Goal: Navigation & Orientation: Find specific page/section

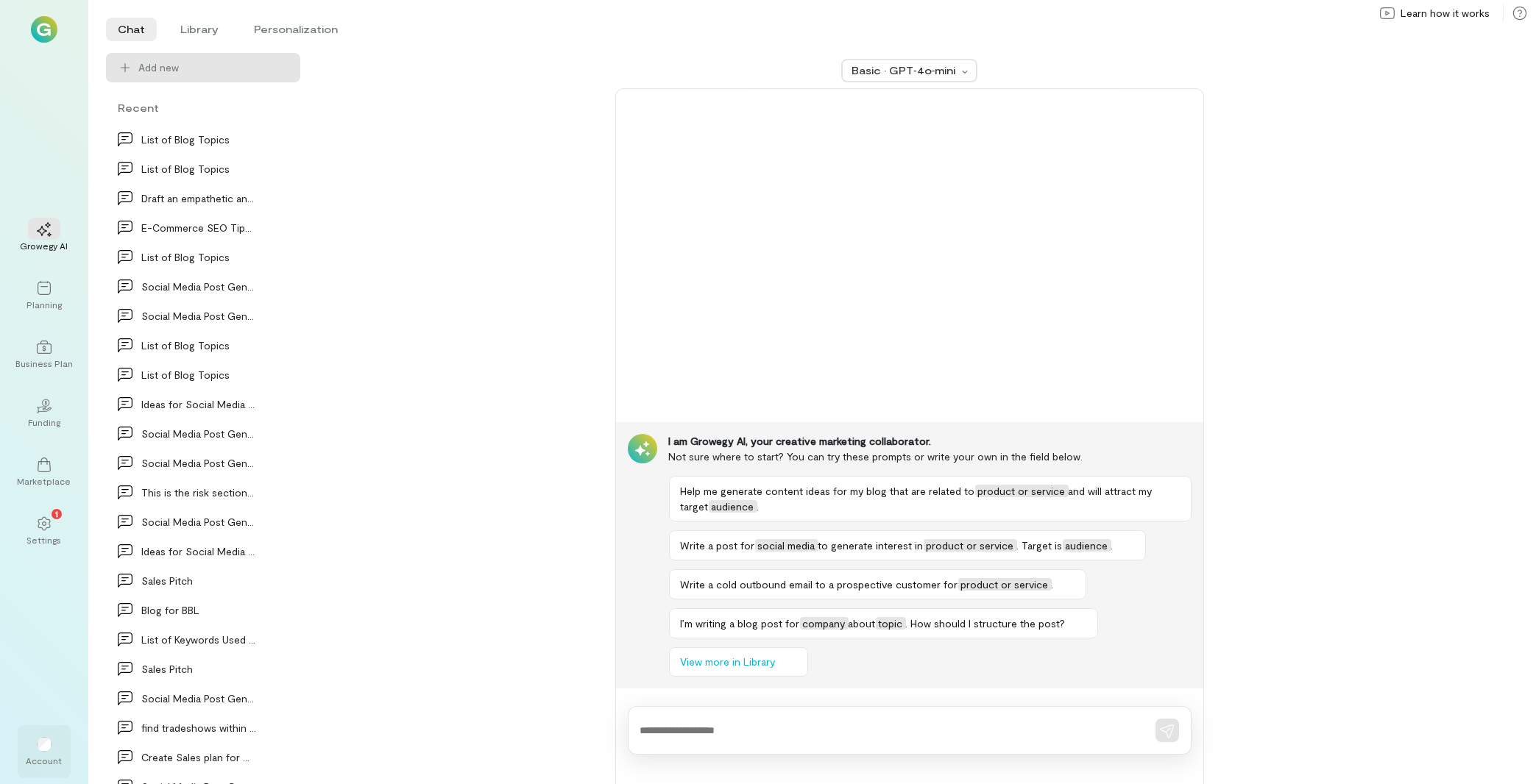
drag, startPoint x: 49, startPoint y: 756, endPoint x: 69, endPoint y: 752, distance: 20.4
click at [52, 752] on div "Account" at bounding box center [44, 752] width 53 height 53
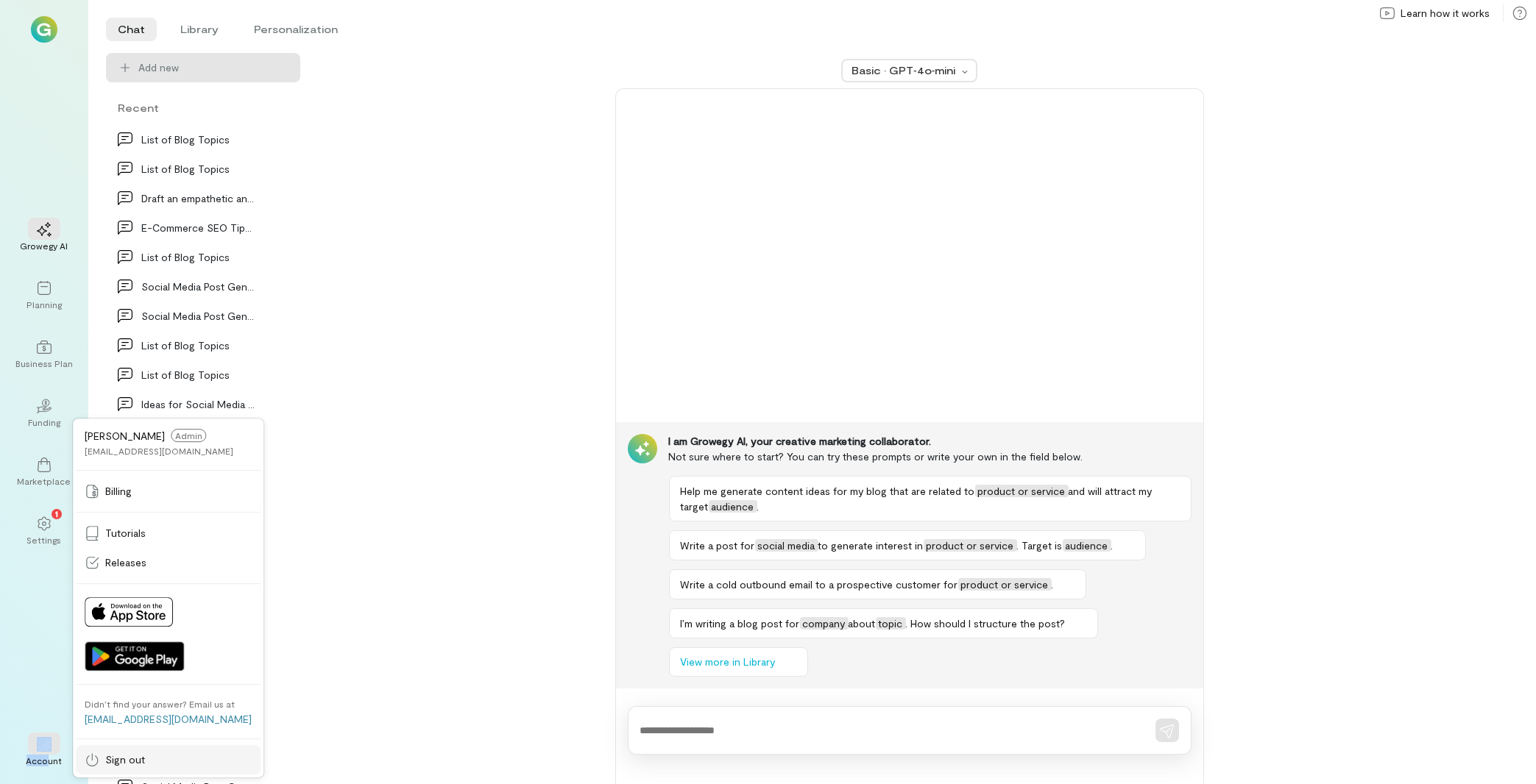
click at [135, 766] on span "Sign out" at bounding box center [126, 760] width 40 height 14
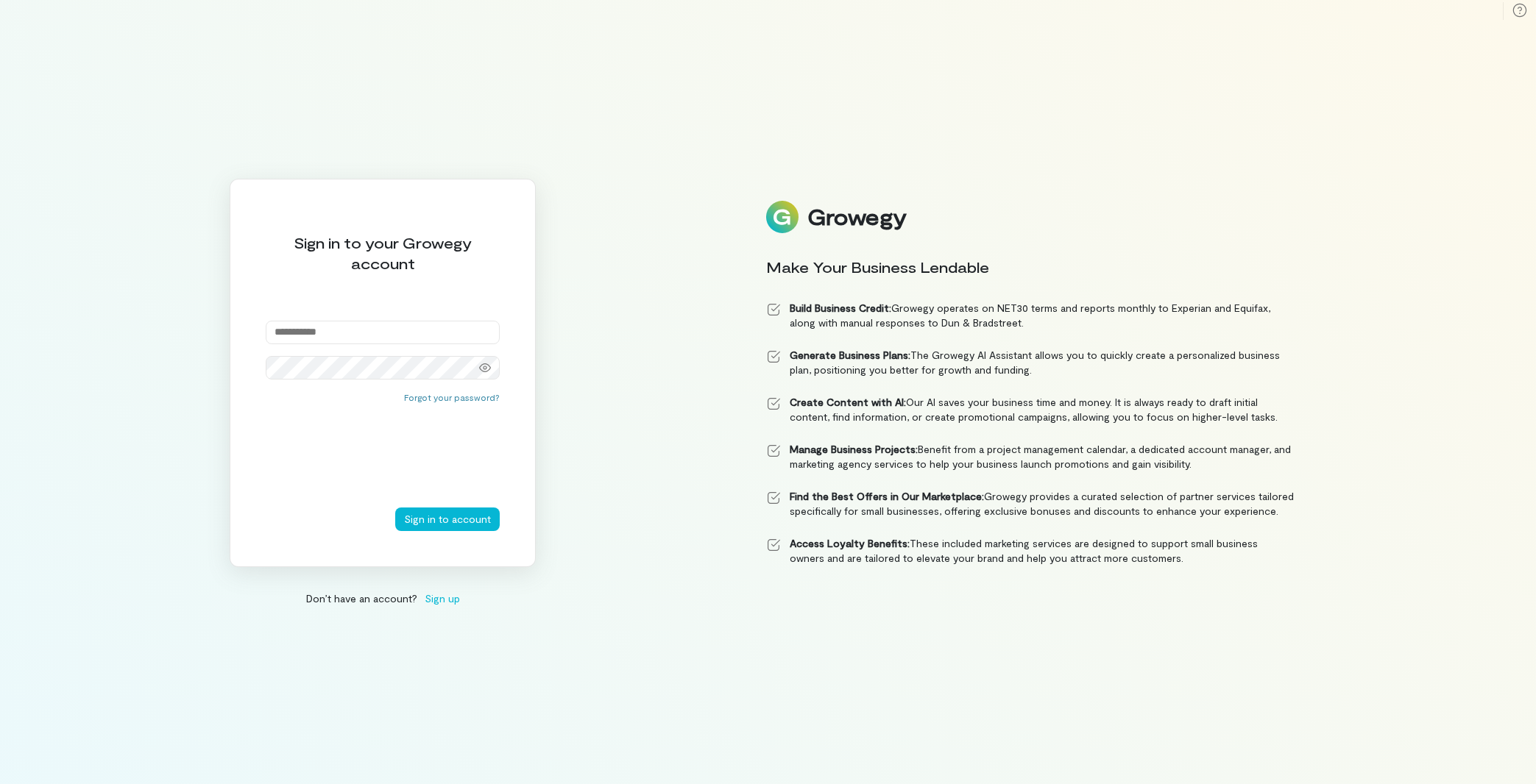
click at [313, 326] on input "email" at bounding box center [383, 332] width 234 height 23
type input "**********"
click at [455, 522] on button "Sign in to account" at bounding box center [447, 519] width 105 height 23
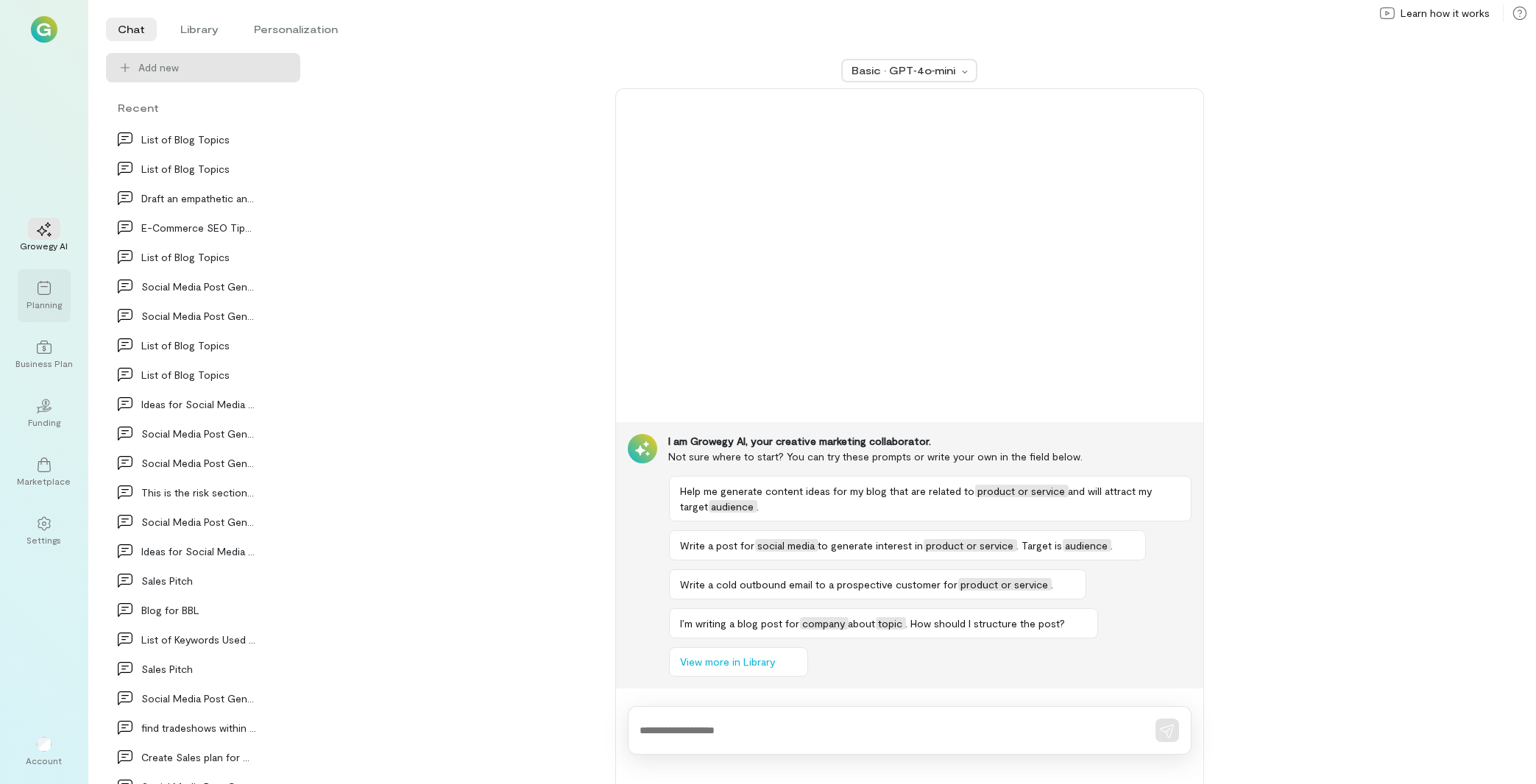
click at [33, 298] on div "Planning" at bounding box center [44, 304] width 35 height 12
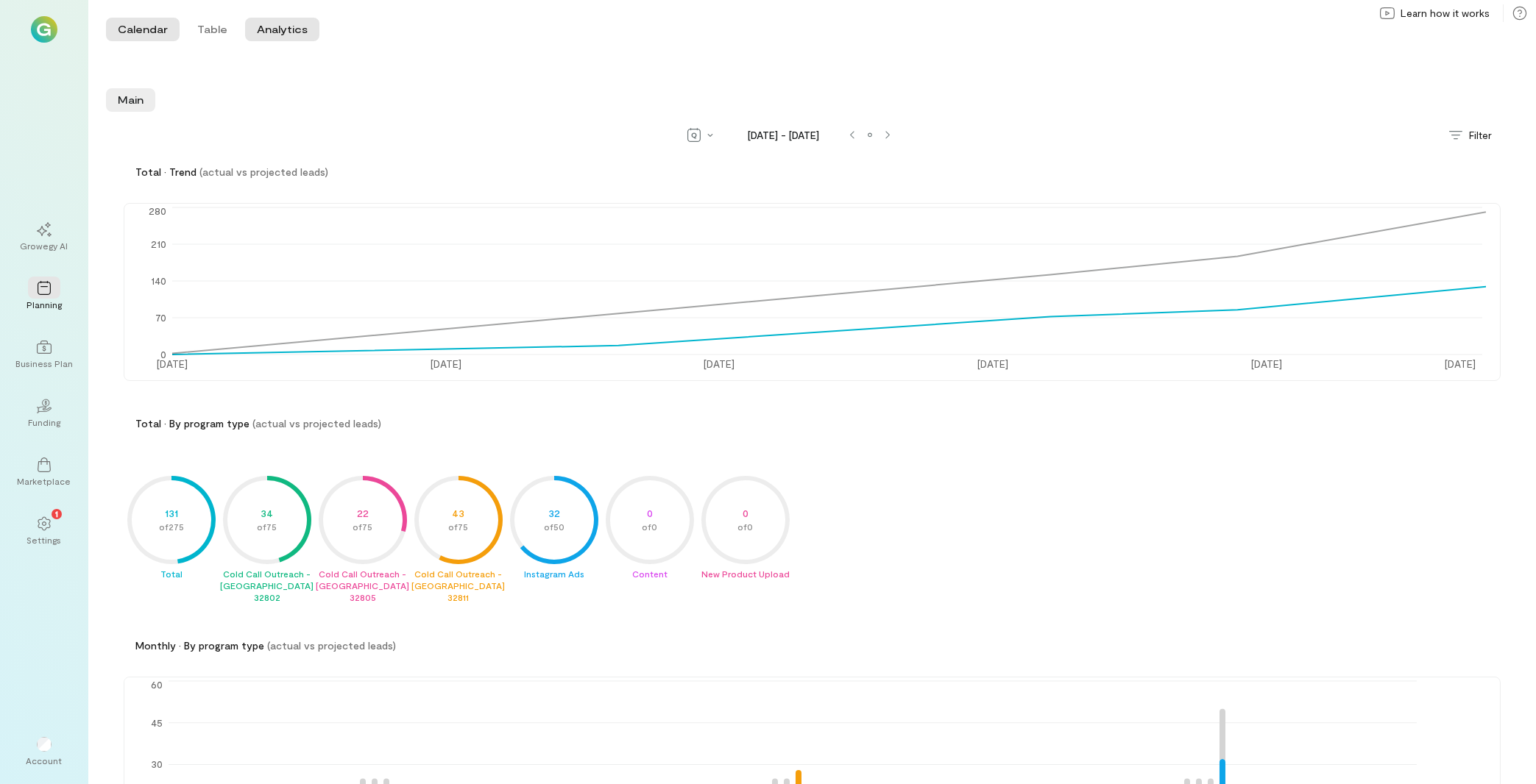
click at [117, 28] on button "Calendar" at bounding box center [142, 29] width 74 height 23
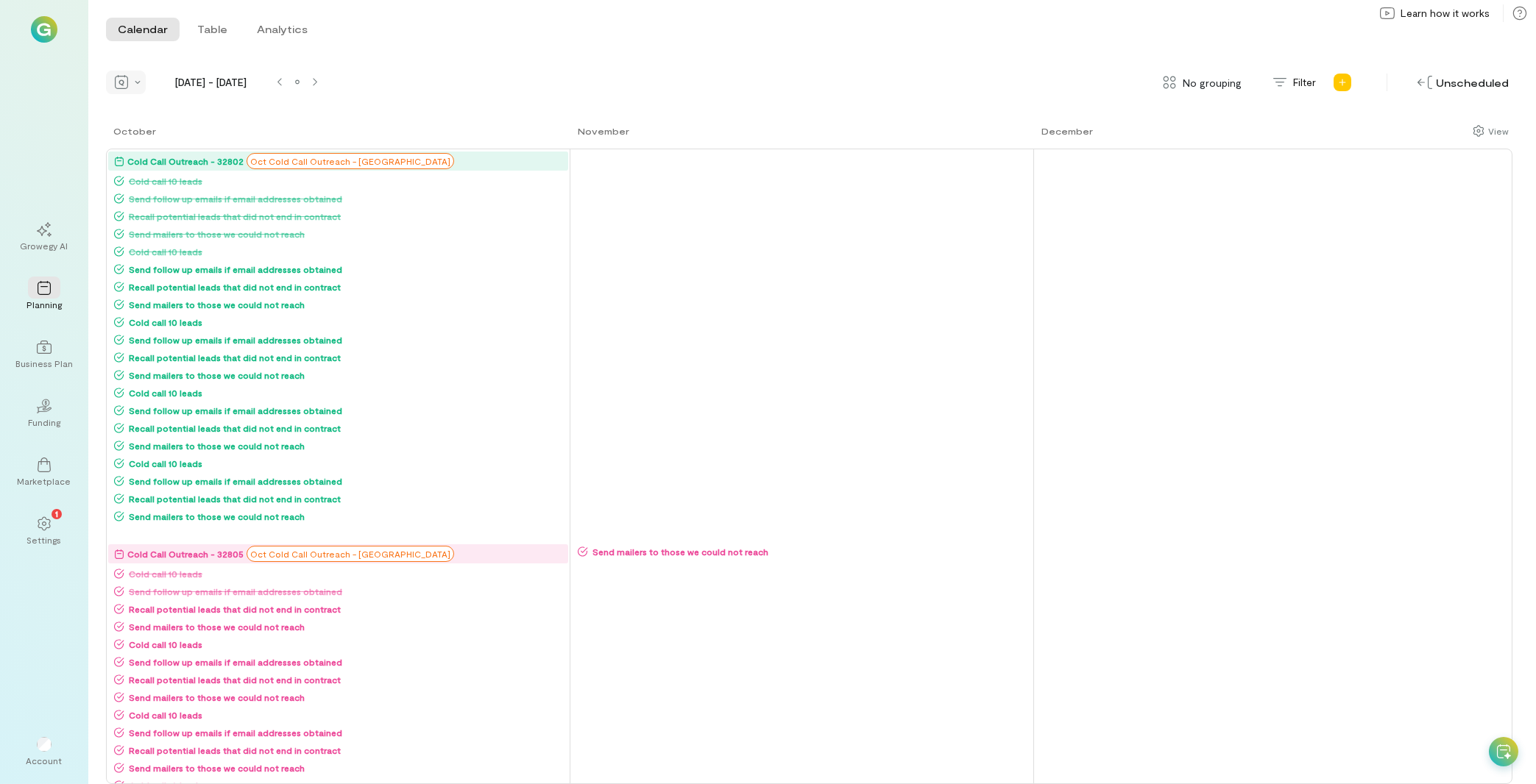
click at [134, 82] on div at bounding box center [126, 82] width 40 height 23
click at [157, 129] on span "Month" at bounding box center [158, 134] width 31 height 14
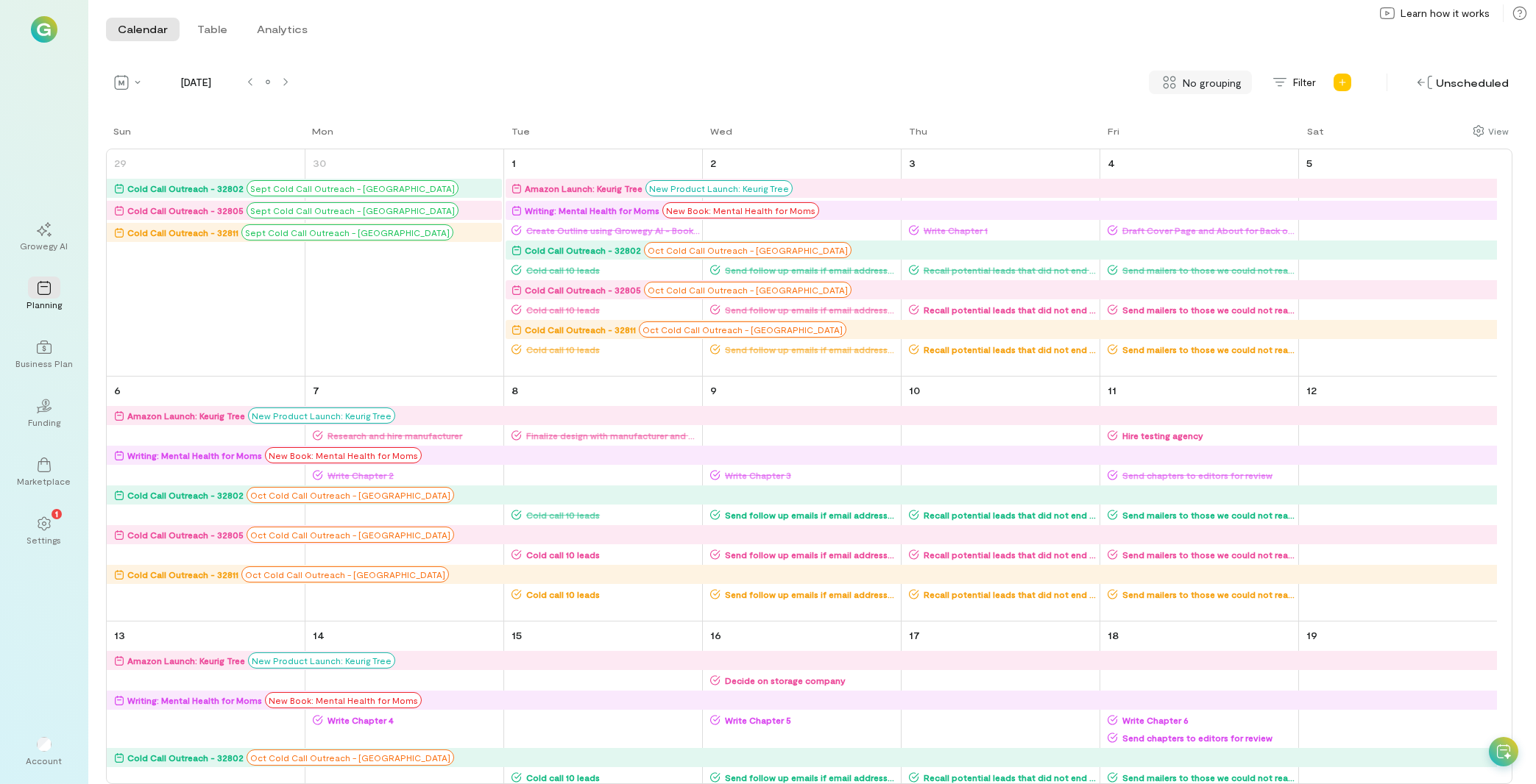
click at [1193, 70] on div "Calendar Table Analytics Calendar Table Analytics Quarter Month Week Day [DATE]…" at bounding box center [812, 392] width 1448 height 784
click at [1197, 80] on span "No grouping" at bounding box center [1213, 82] width 59 height 15
click at [1197, 111] on span "By campaign" at bounding box center [1193, 114] width 58 height 14
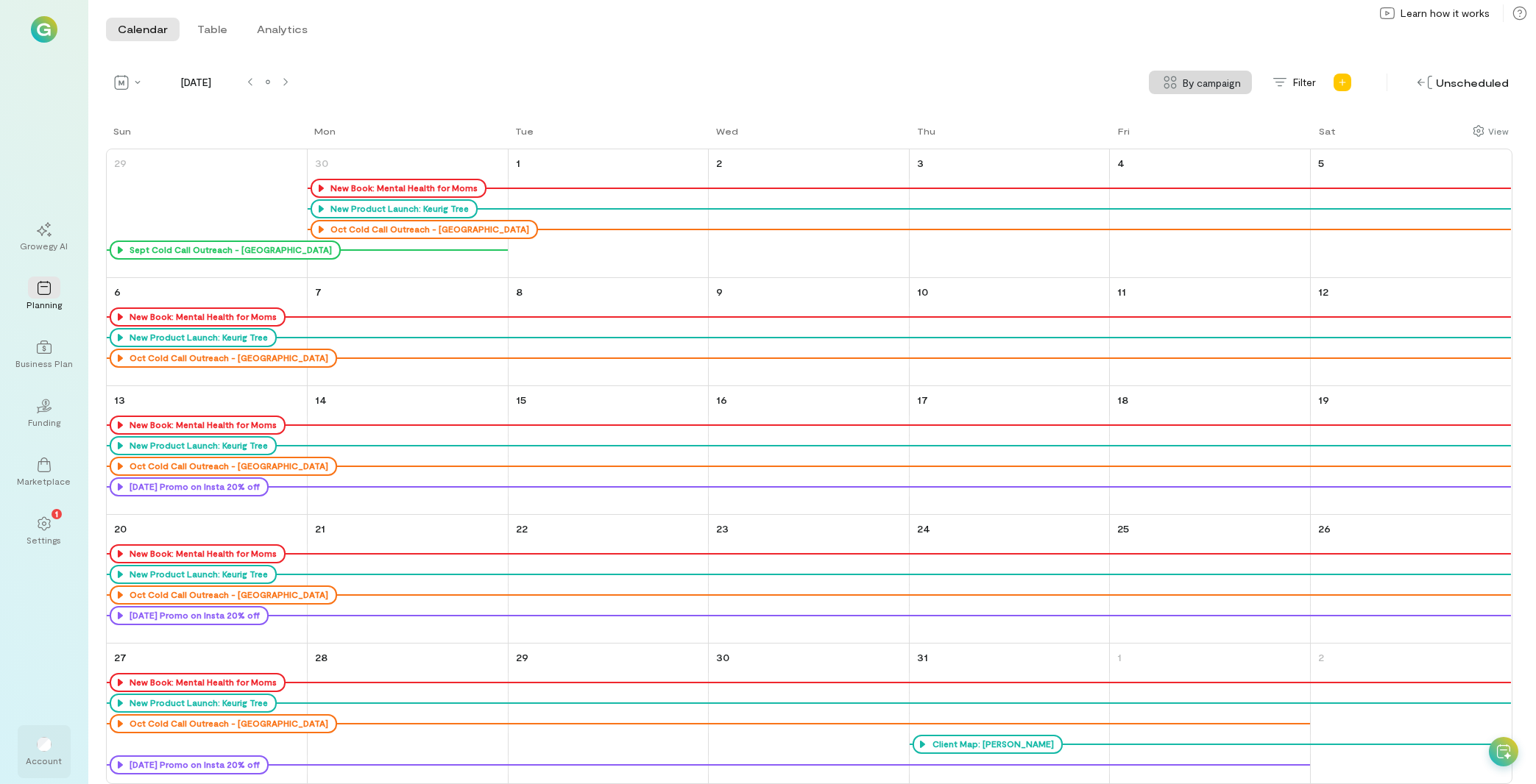
click at [35, 746] on div at bounding box center [44, 744] width 32 height 22
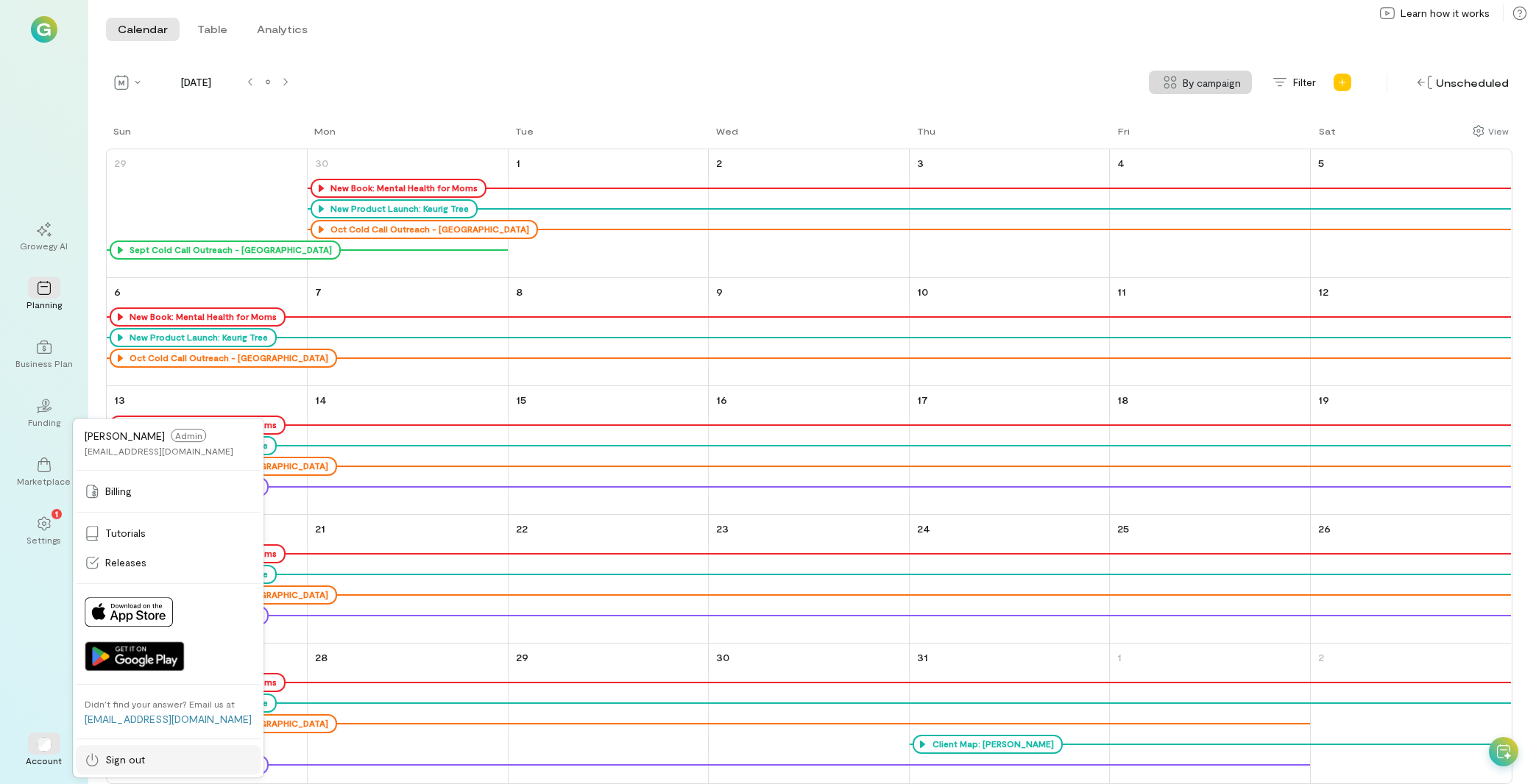
click at [146, 772] on link "Sign out" at bounding box center [168, 760] width 185 height 30
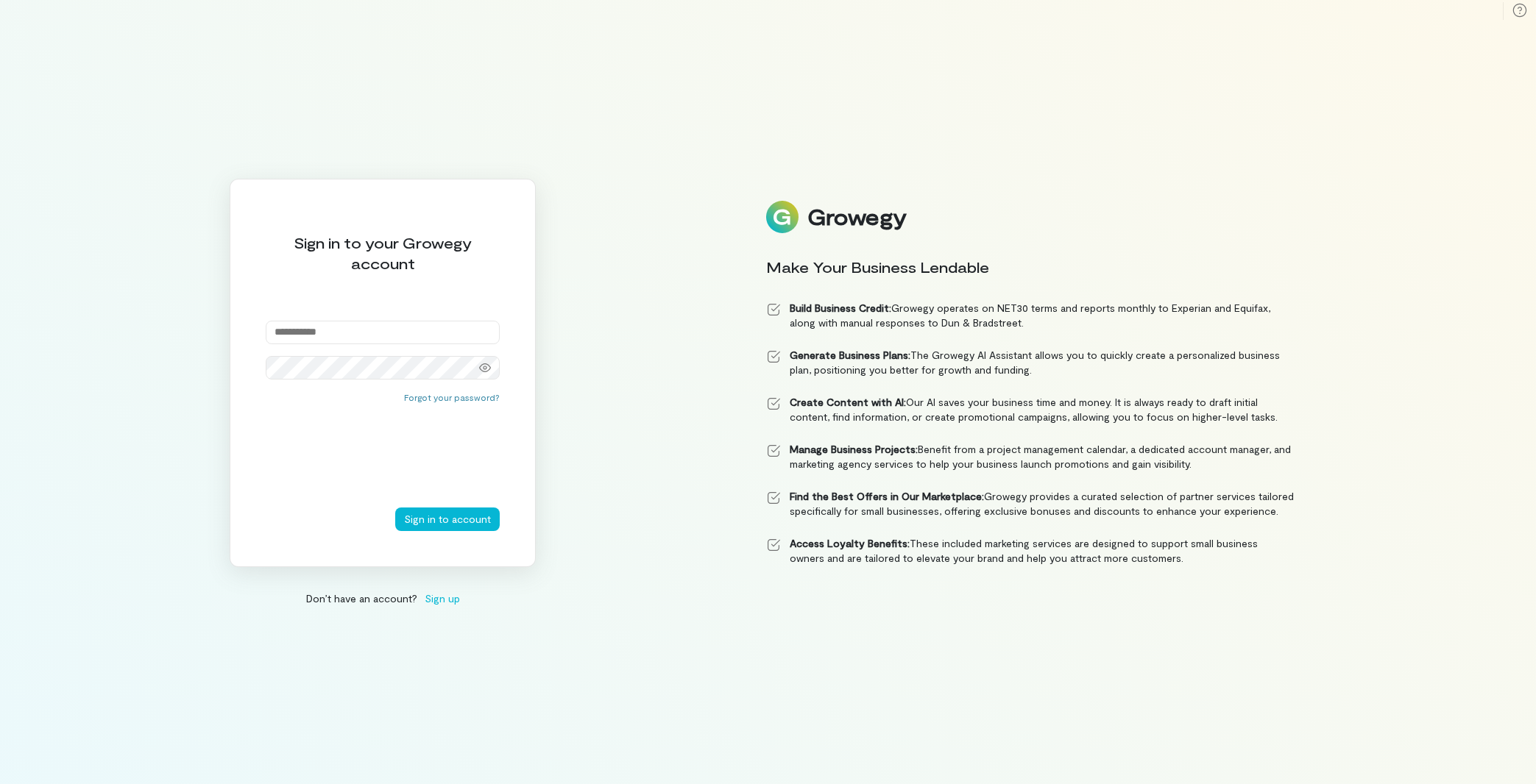
click at [335, 334] on input "email" at bounding box center [383, 332] width 234 height 23
type input "**********"
click at [461, 523] on button "Sign in to account" at bounding box center [447, 519] width 105 height 23
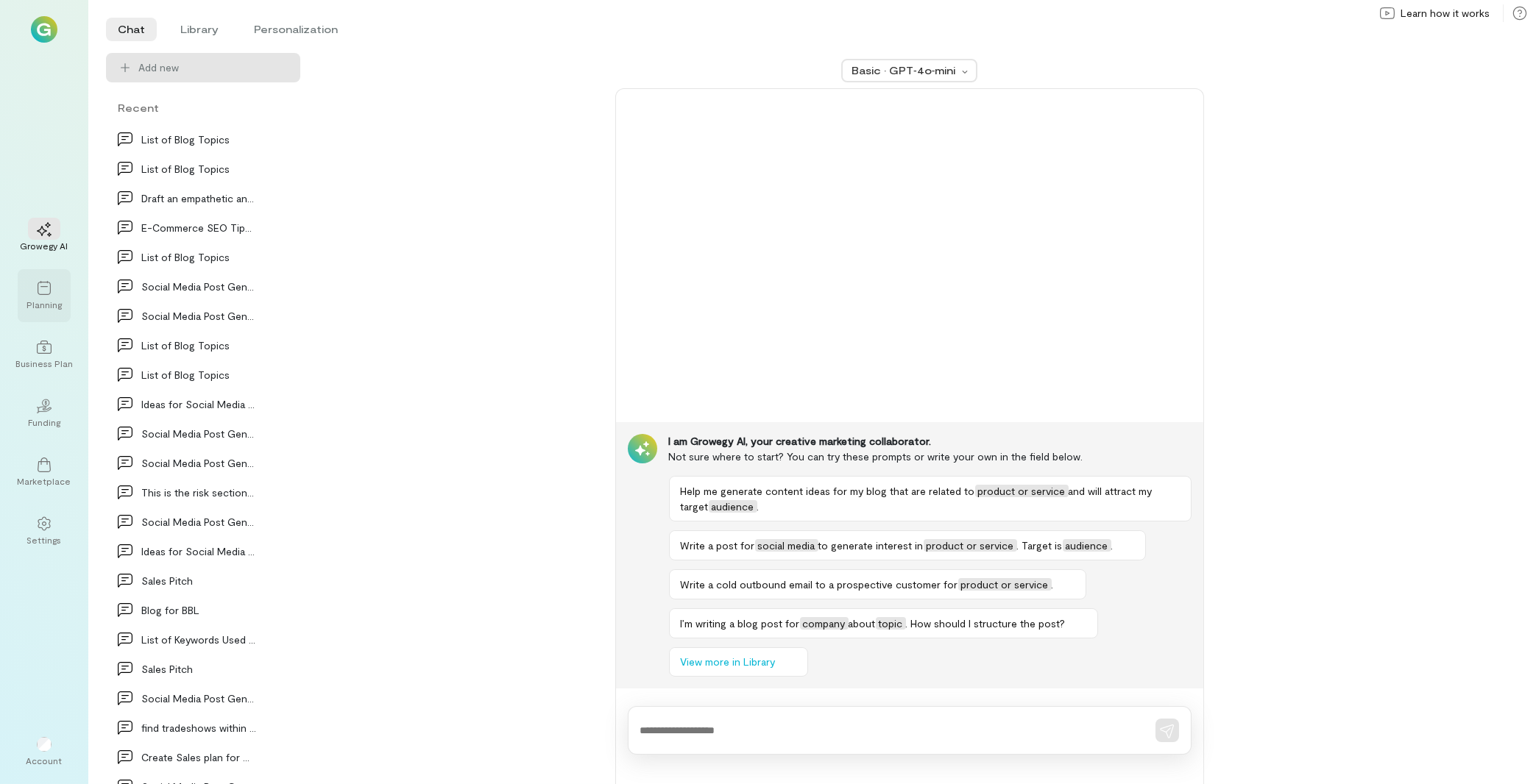
click at [33, 294] on div at bounding box center [44, 288] width 32 height 22
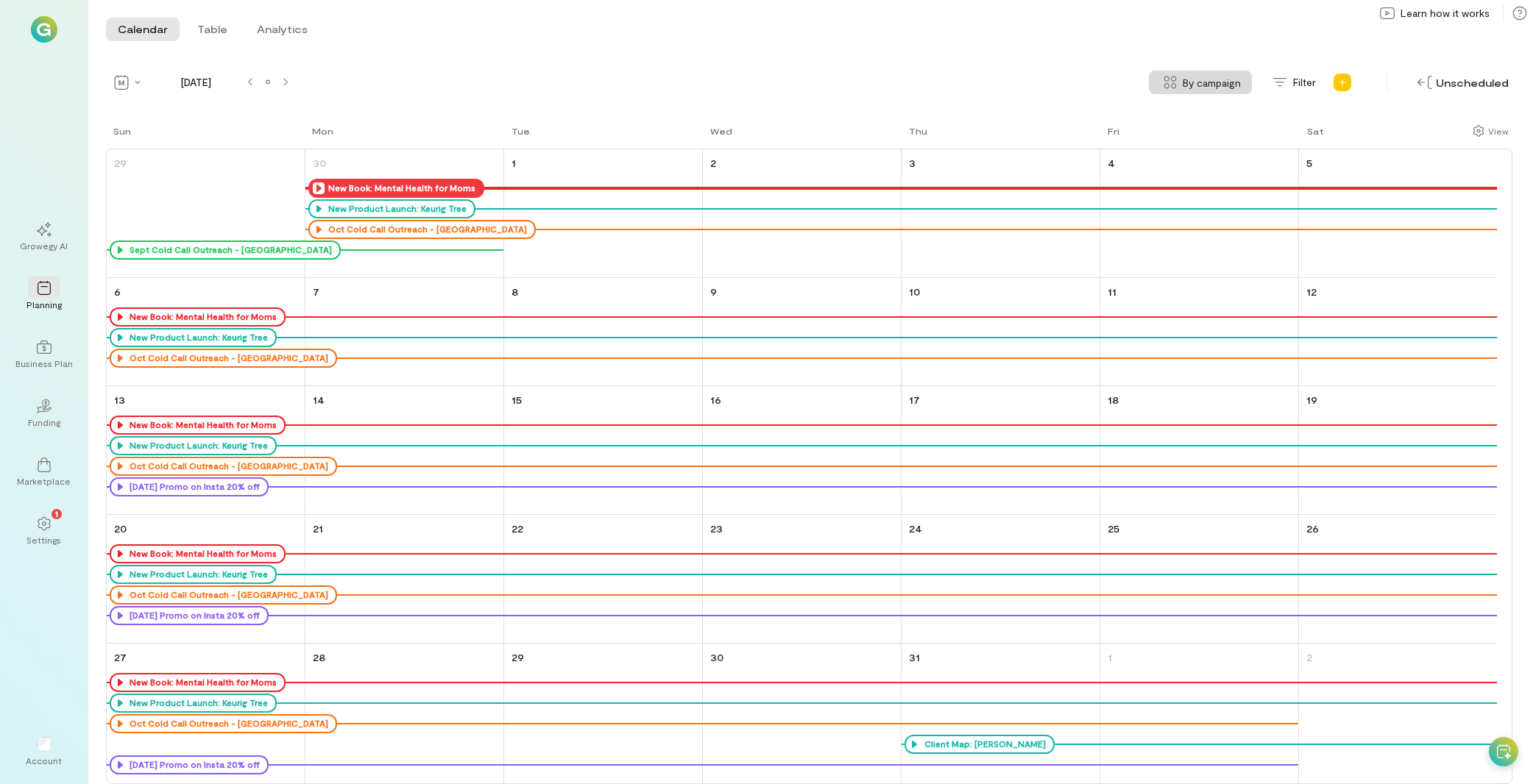
click at [316, 185] on icon at bounding box center [319, 188] width 12 height 12
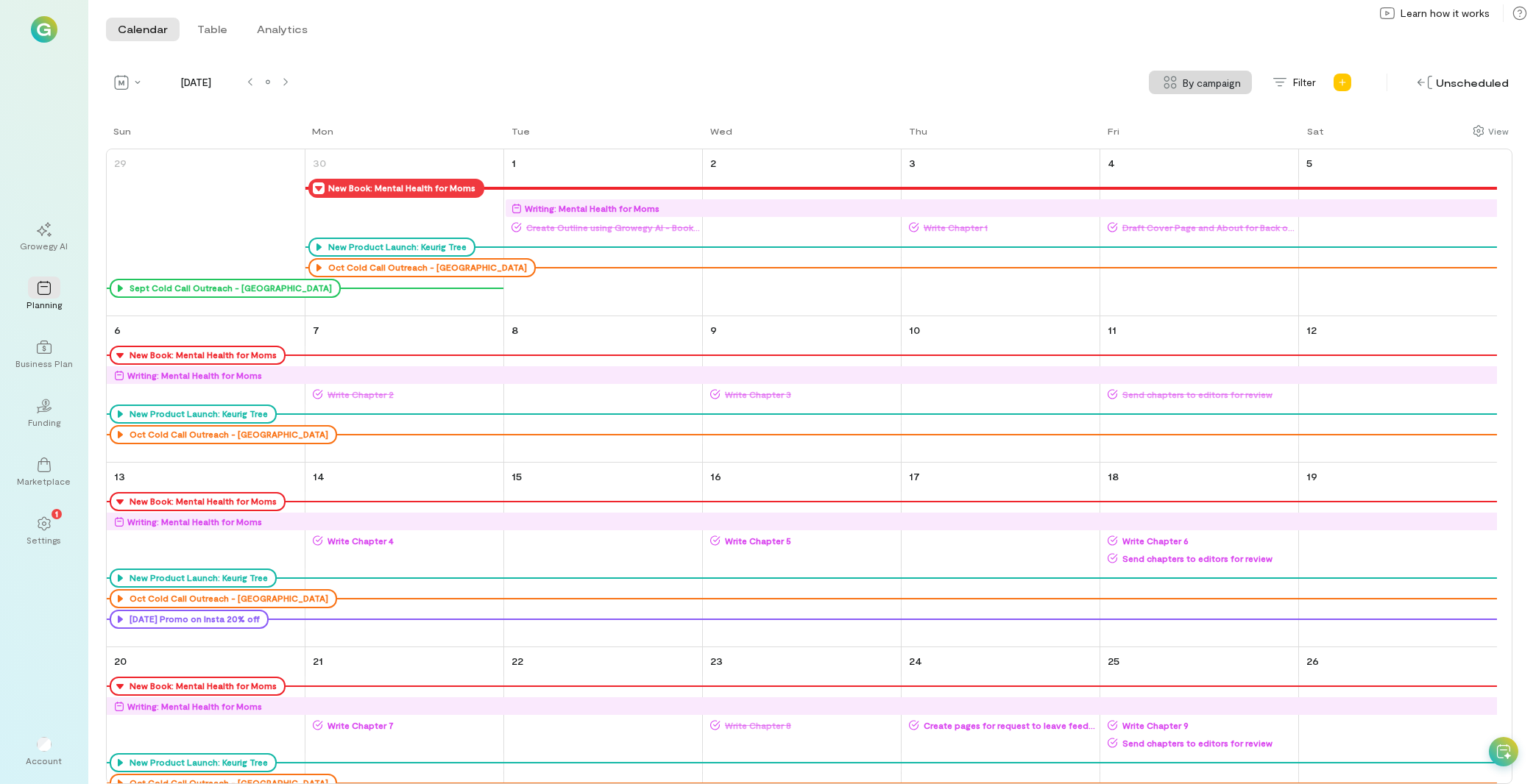
click at [598, 208] on div "Writing: Mental Health for Moms" at bounding box center [592, 208] width 134 height 14
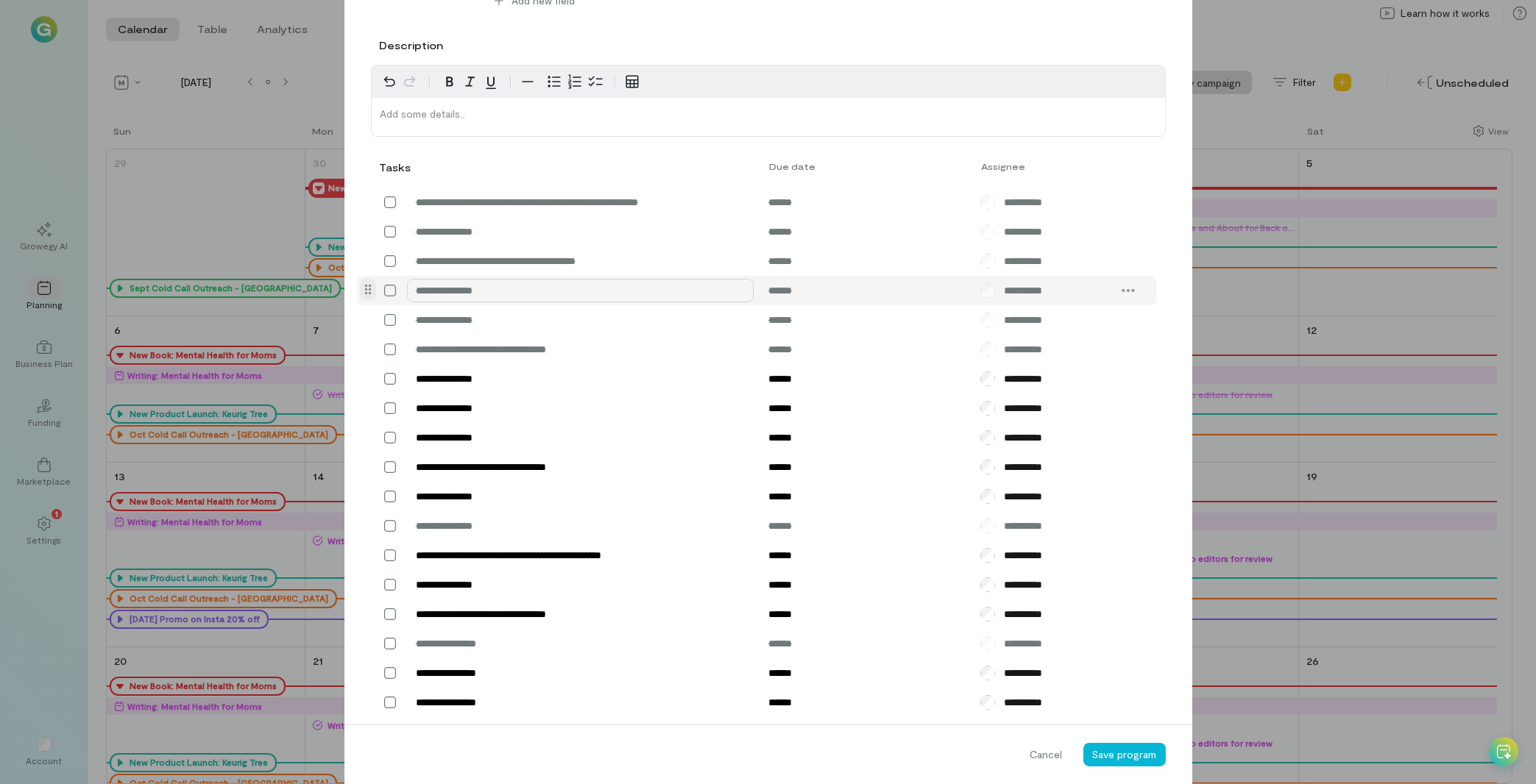
scroll to position [418, 0]
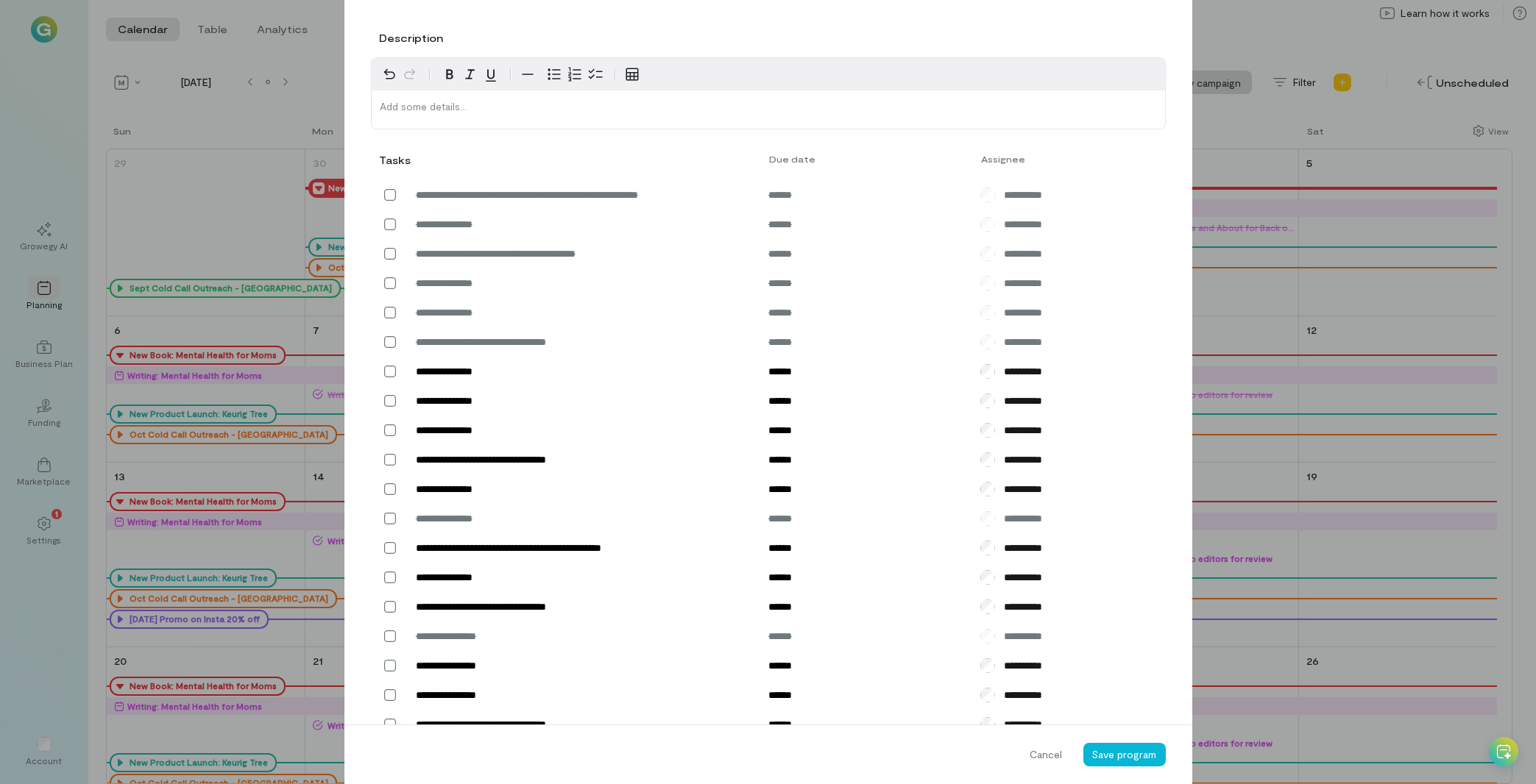
click at [237, 470] on div "**********" at bounding box center [768, 392] width 1536 height 784
click at [1050, 761] on span "Cancel" at bounding box center [1047, 754] width 32 height 14
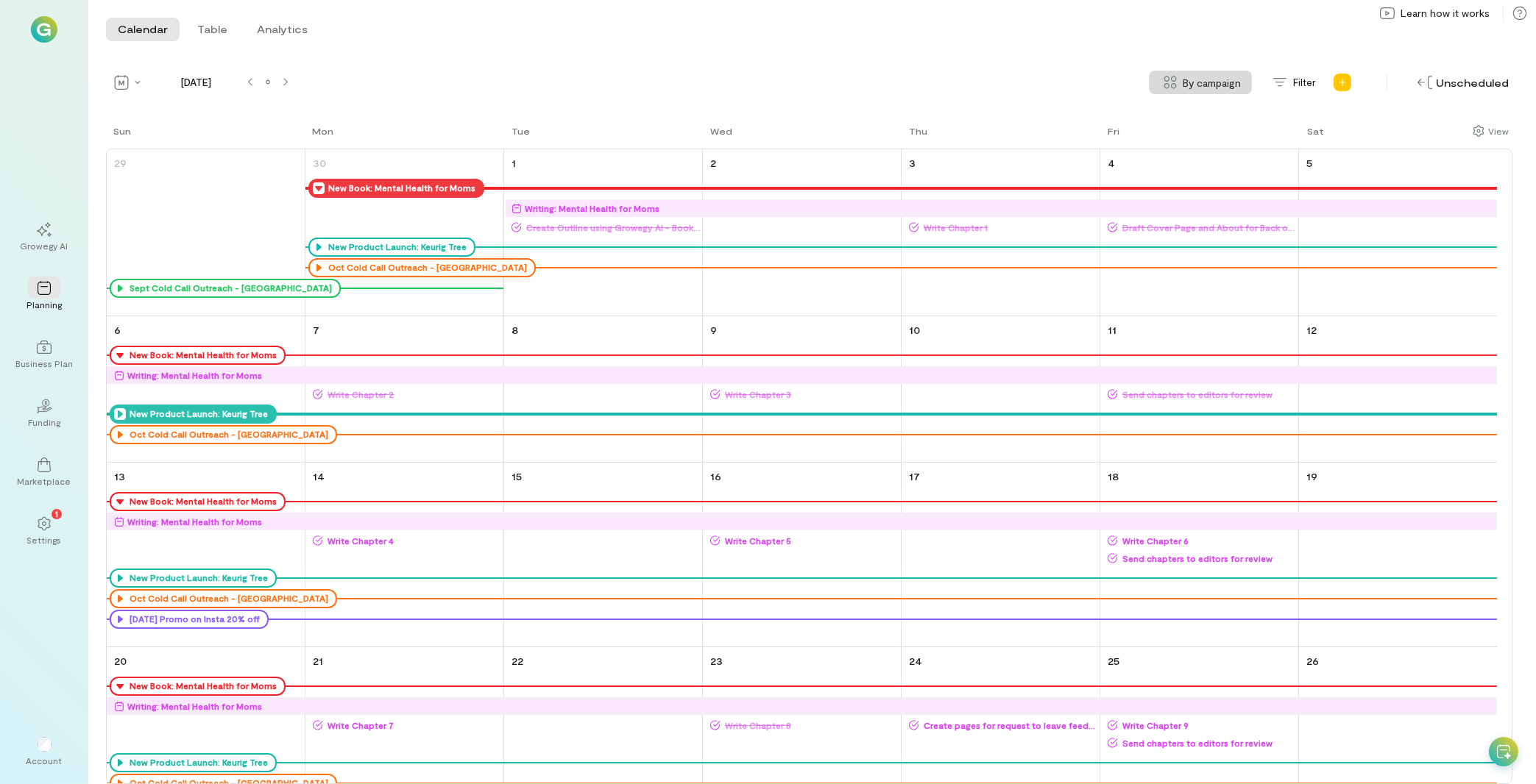
click at [120, 414] on icon at bounding box center [120, 414] width 12 height 12
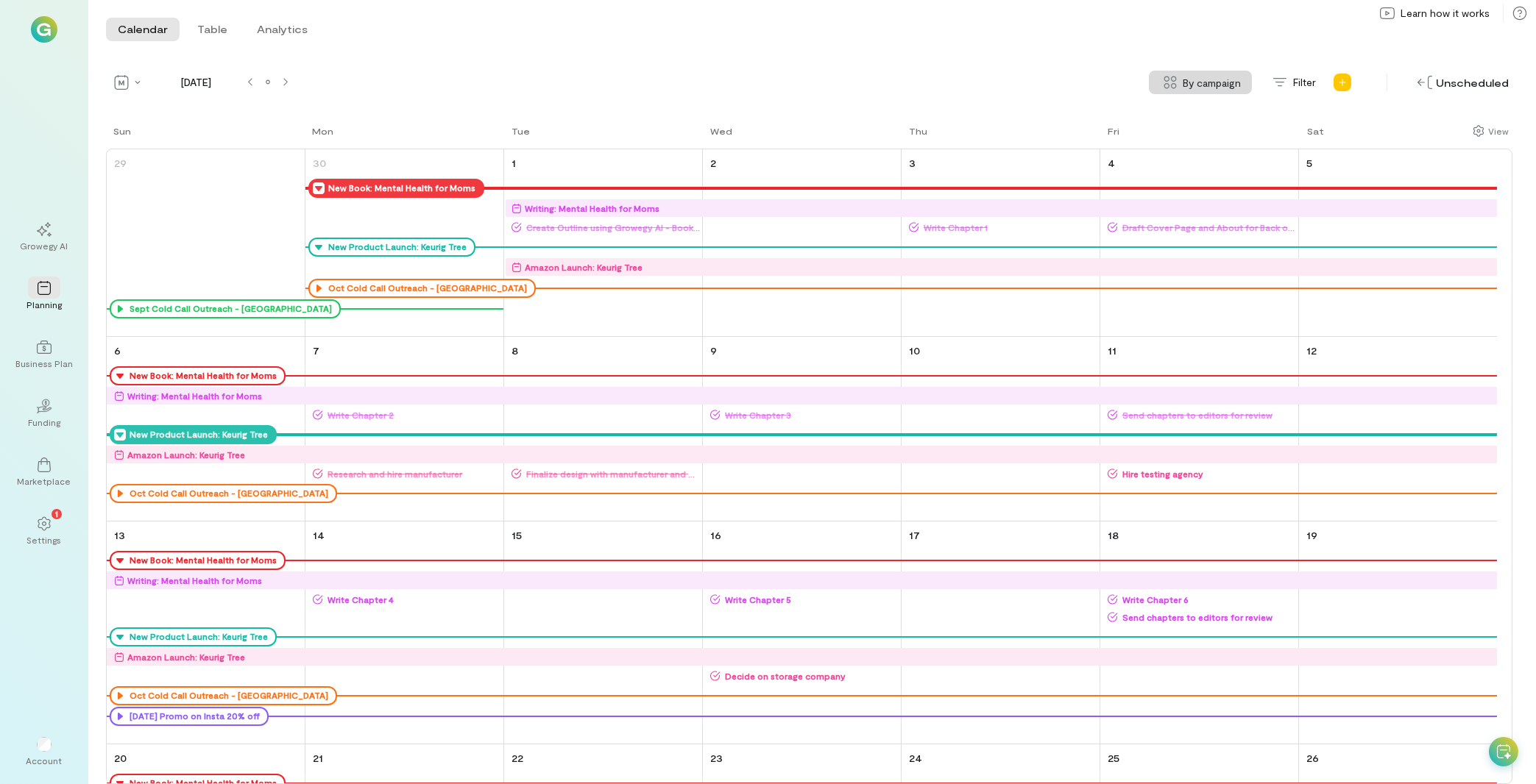
click at [207, 451] on div "Amazon Launch: Keurig Tree" at bounding box center [186, 454] width 118 height 14
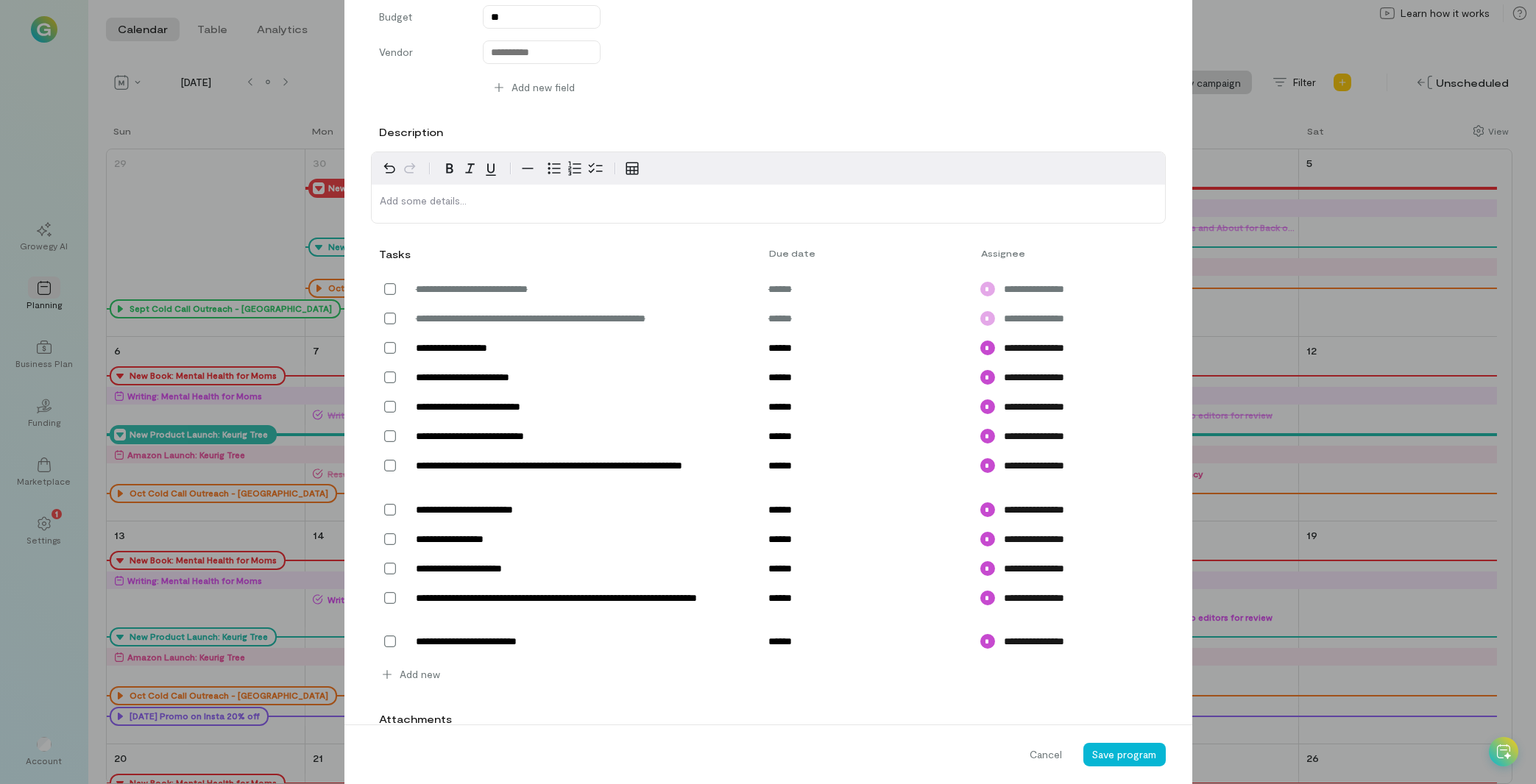
scroll to position [334, 0]
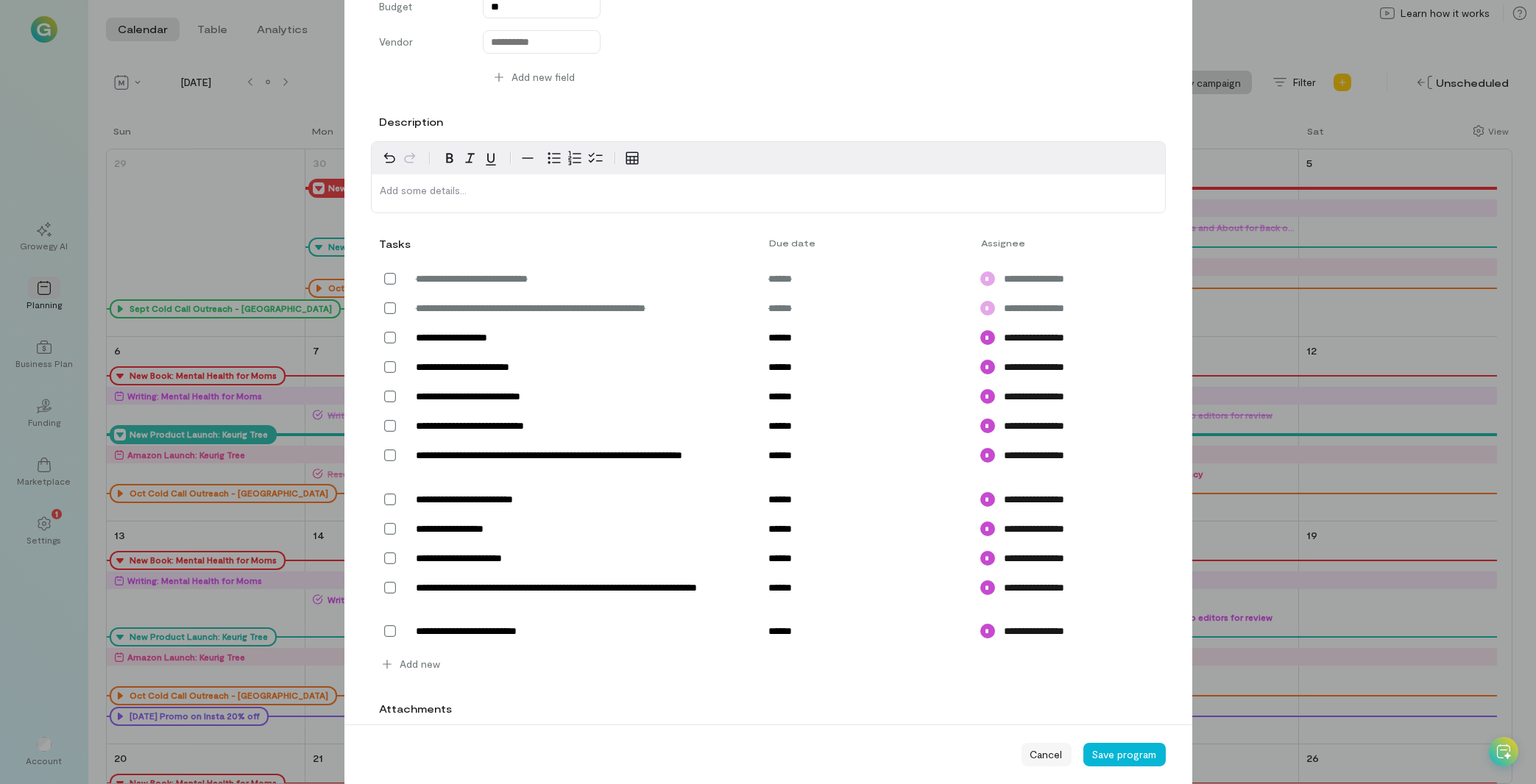
click at [1051, 760] on span "Cancel" at bounding box center [1047, 754] width 32 height 14
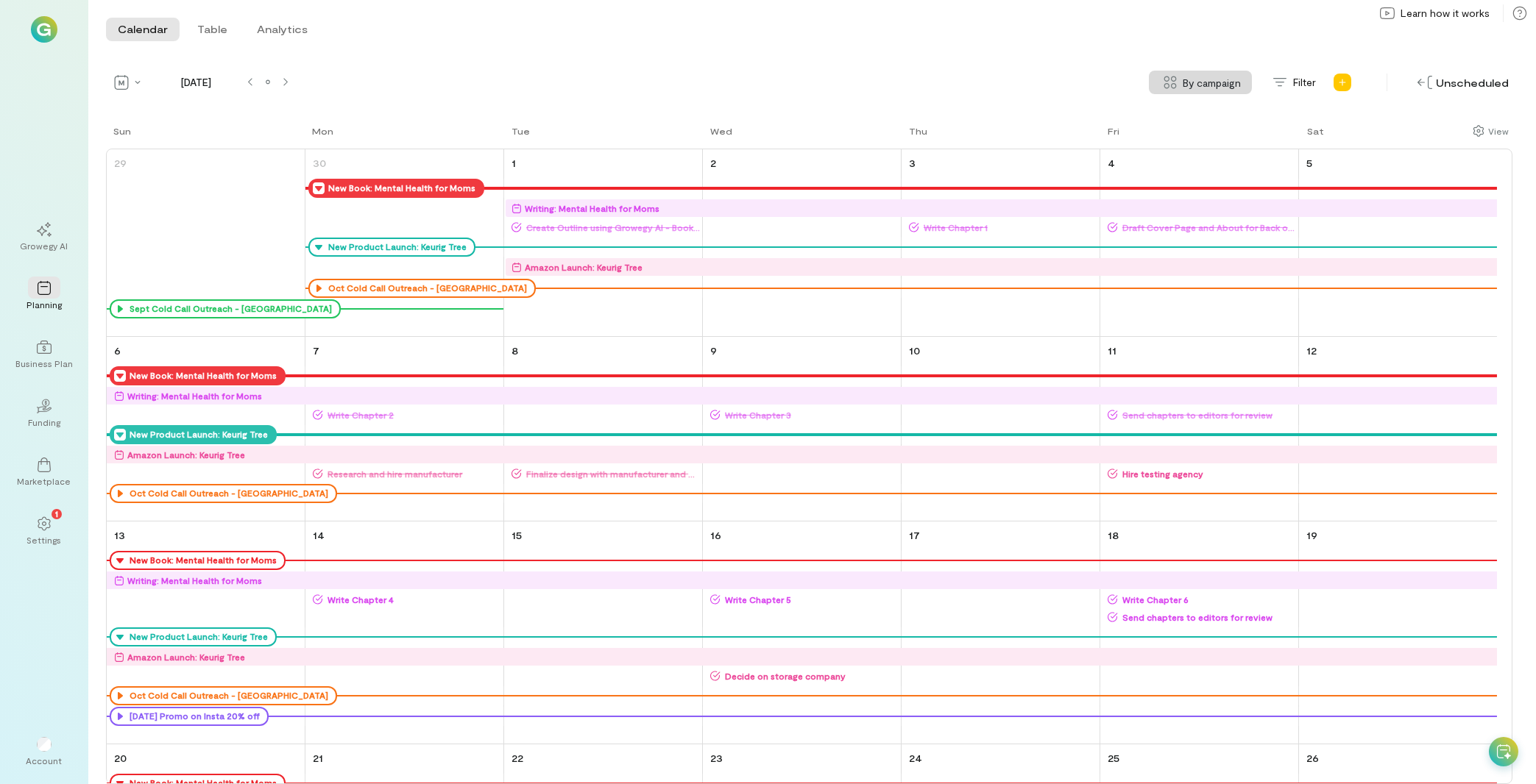
click at [114, 376] on div "New Book: Mental Health for Moms" at bounding box center [198, 376] width 176 height 19
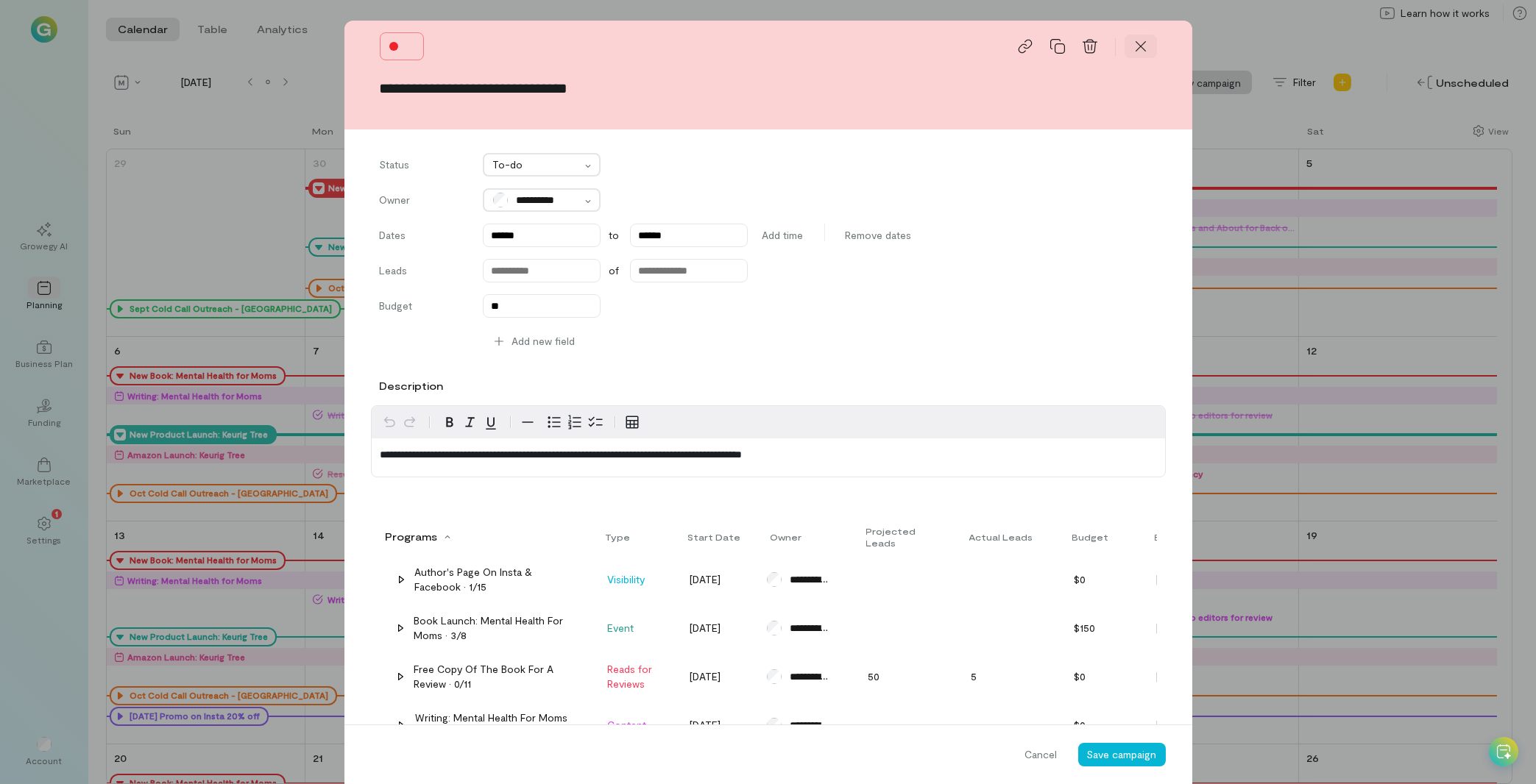
click at [1142, 46] on div at bounding box center [1141, 46] width 32 height 23
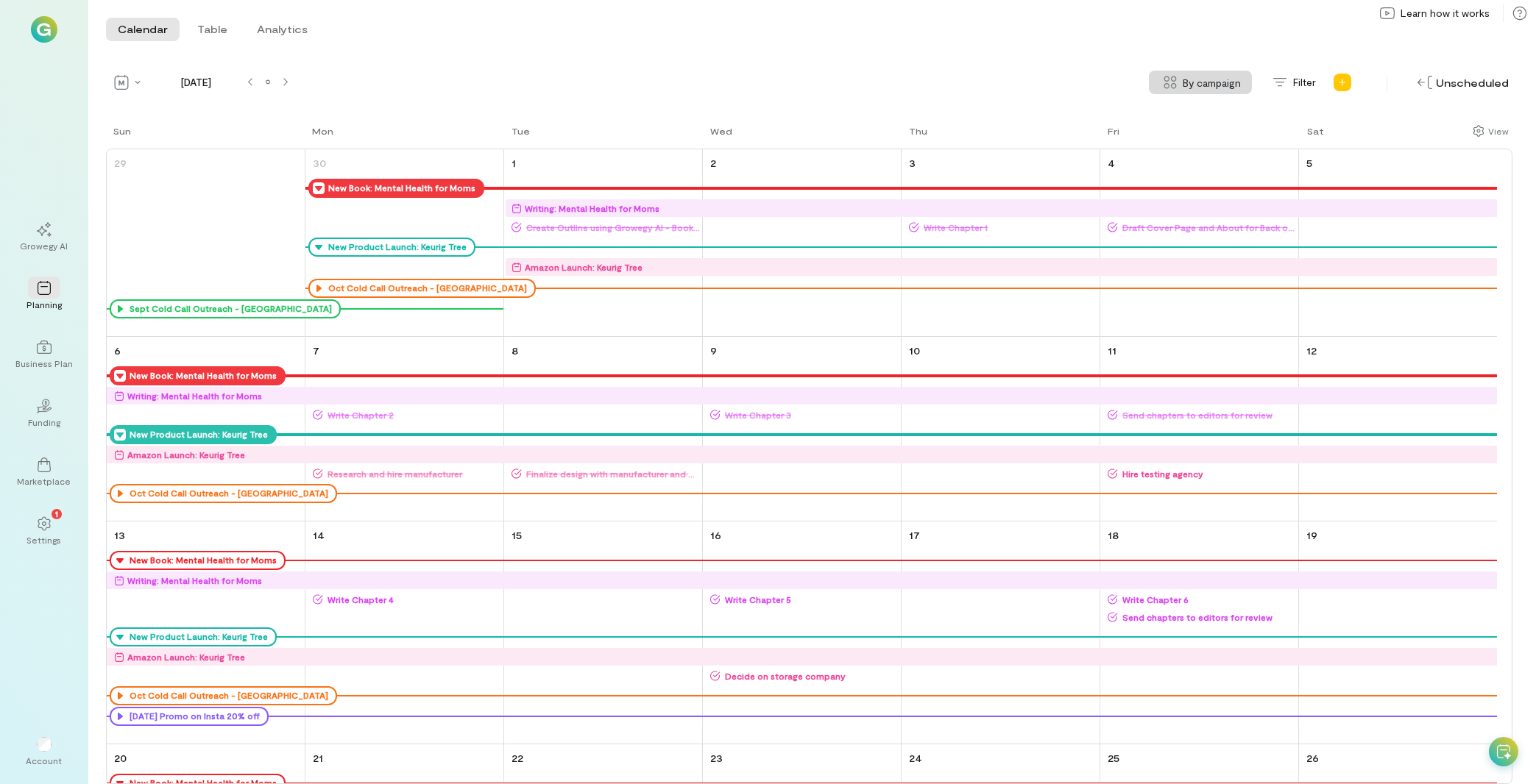
click at [119, 372] on icon at bounding box center [120, 376] width 12 height 12
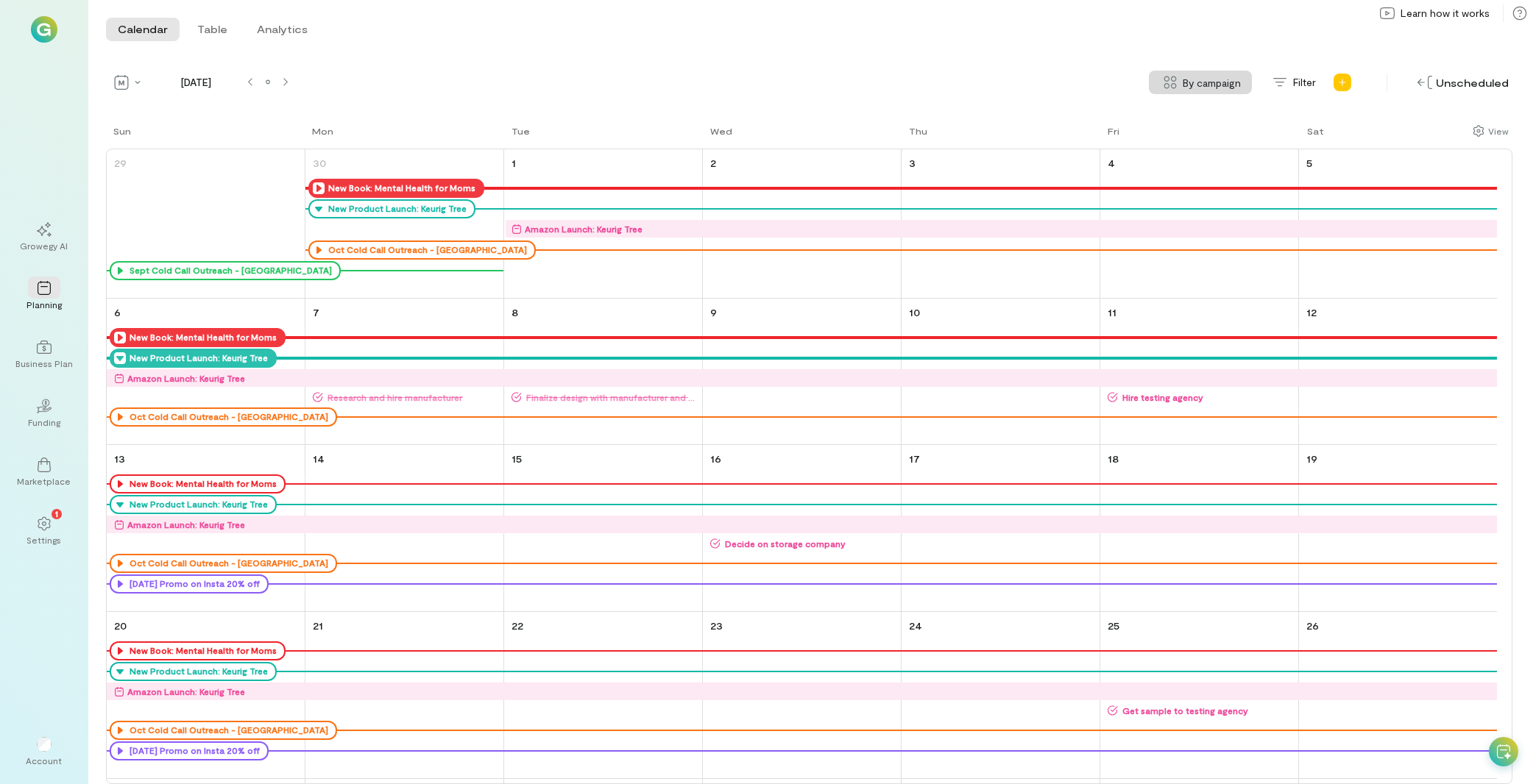
click at [119, 357] on icon at bounding box center [120, 358] width 12 height 12
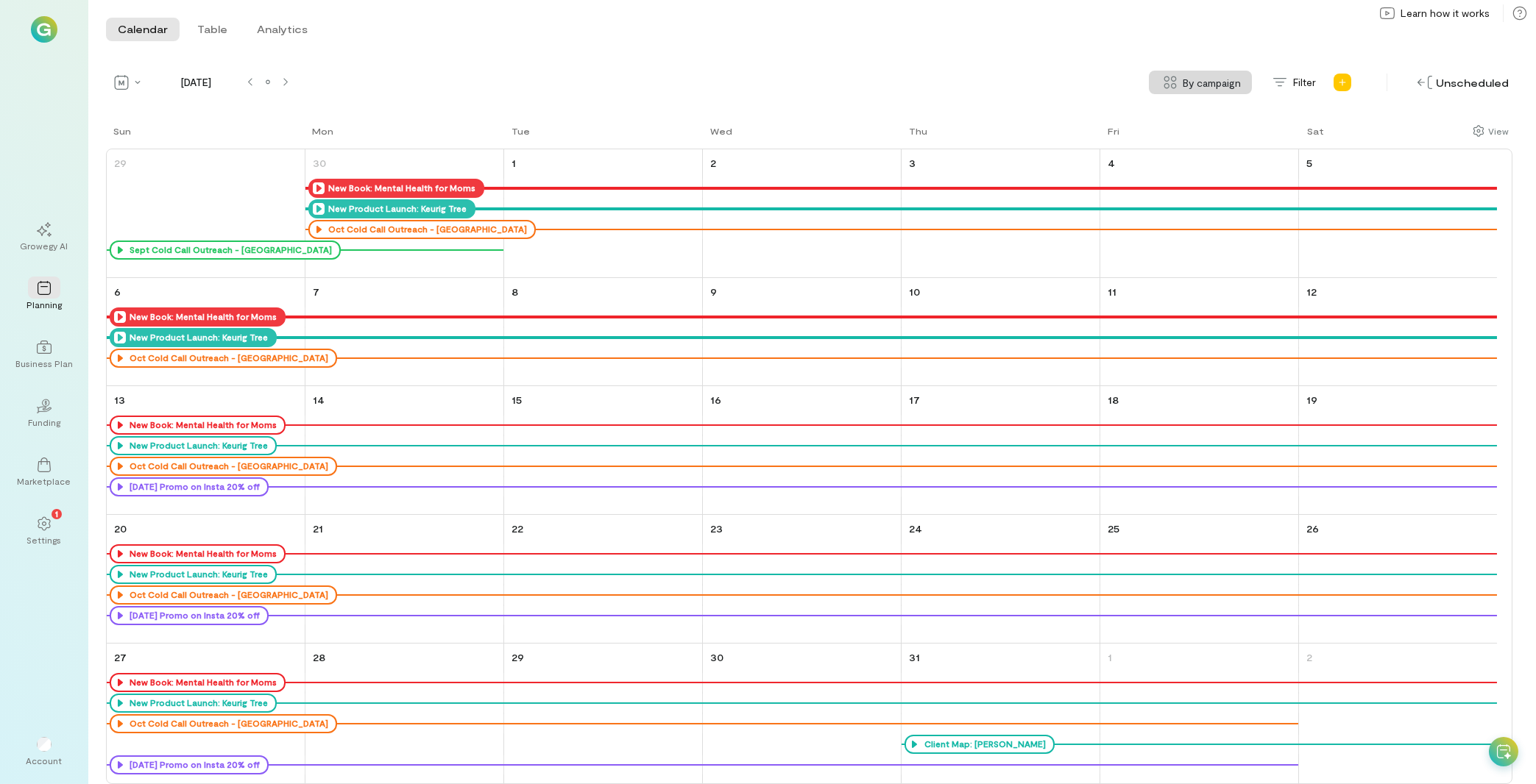
click at [316, 208] on icon at bounding box center [319, 209] width 12 height 12
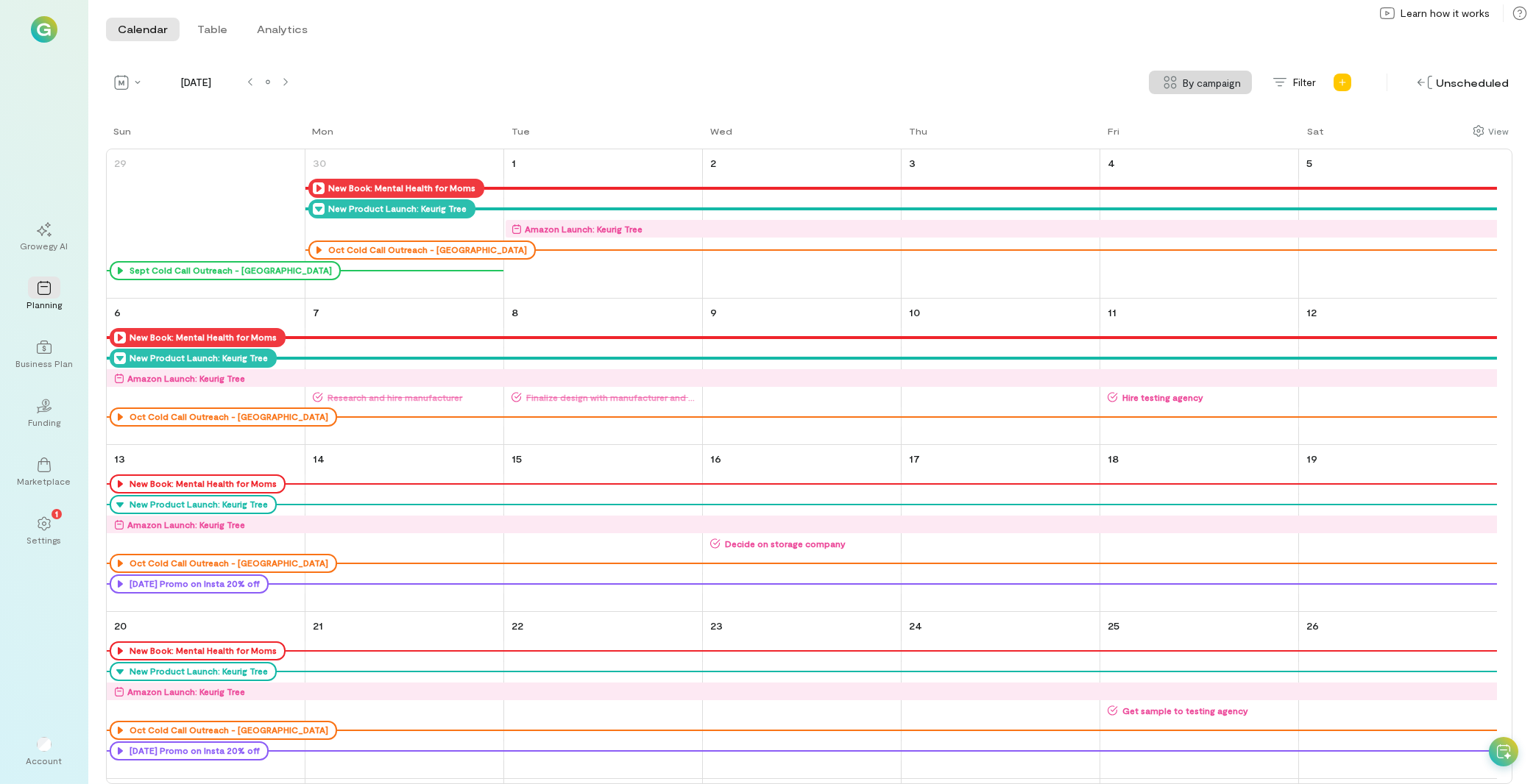
click at [316, 208] on icon at bounding box center [319, 209] width 12 height 12
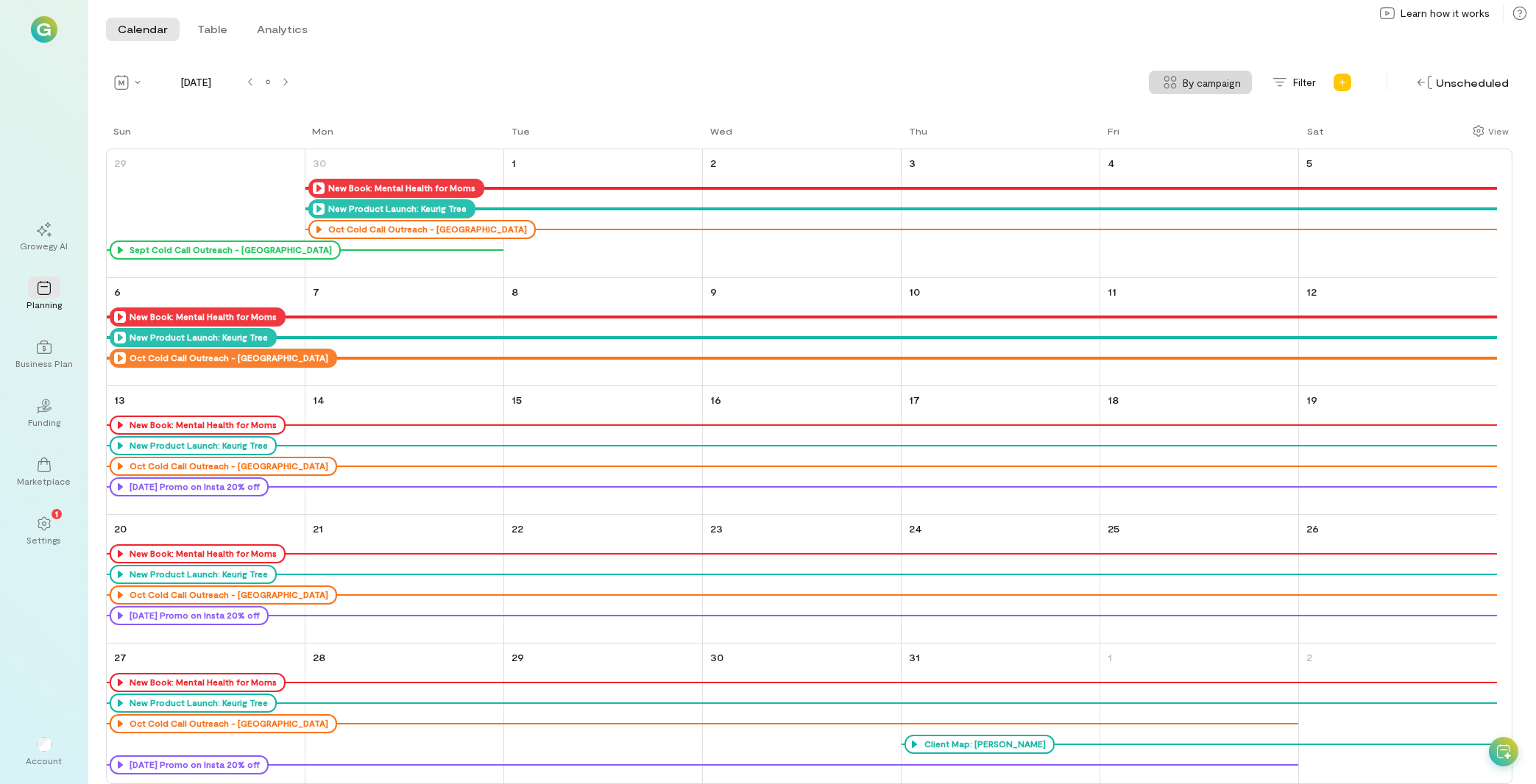
click at [122, 356] on icon at bounding box center [120, 358] width 12 height 12
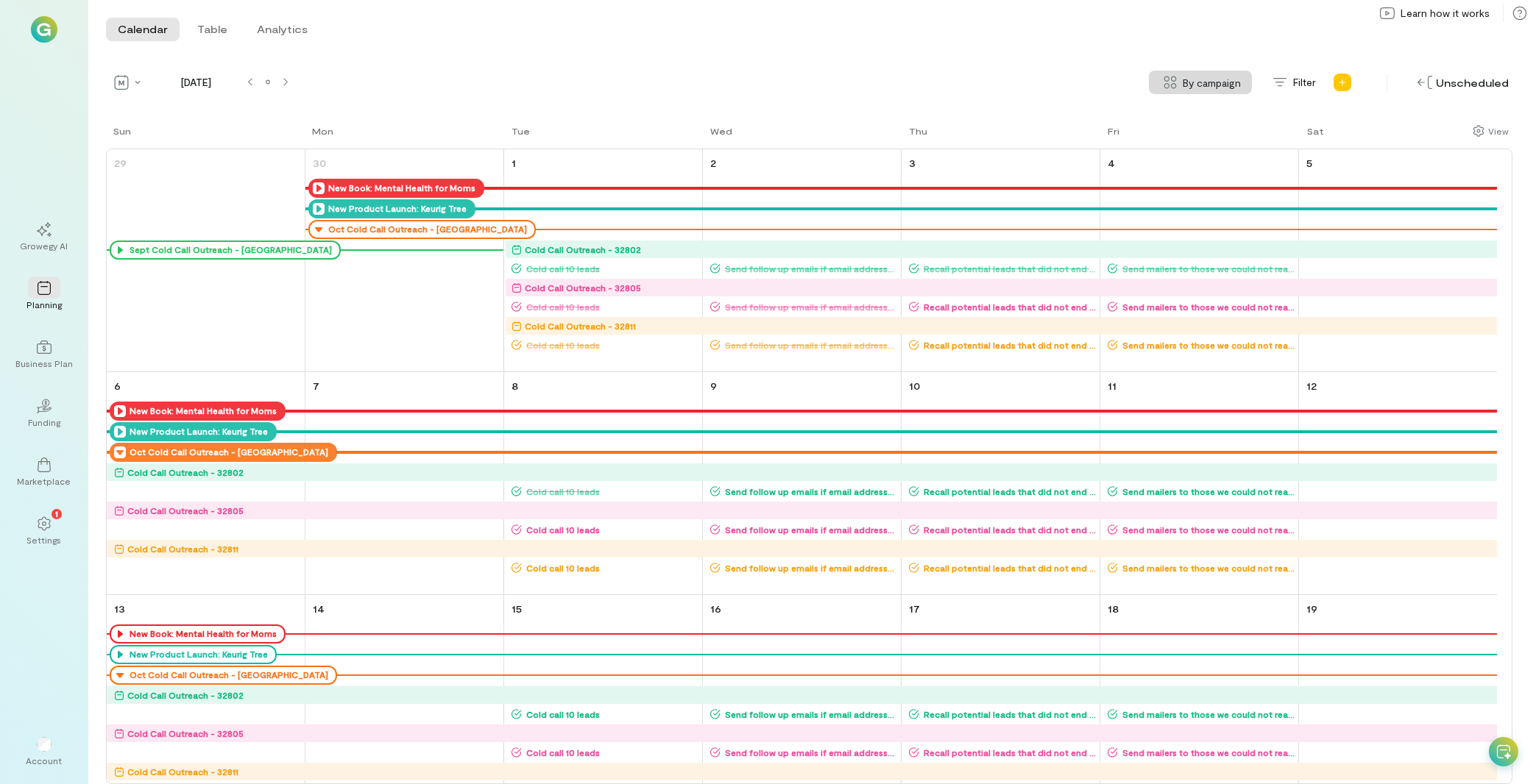
click at [583, 248] on div "Cold Call Outreach - 32802" at bounding box center [583, 250] width 116 height 14
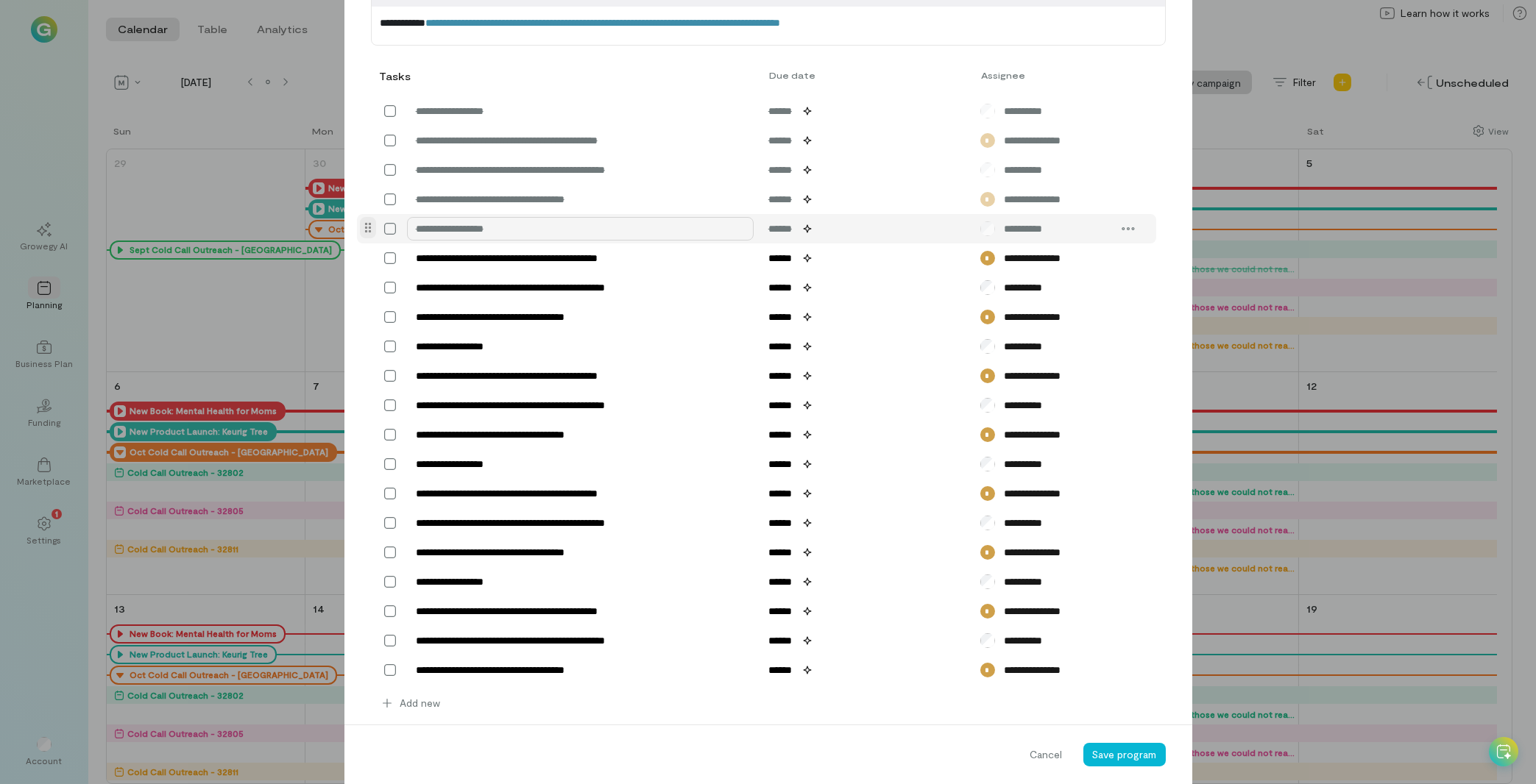
scroll to position [586, 0]
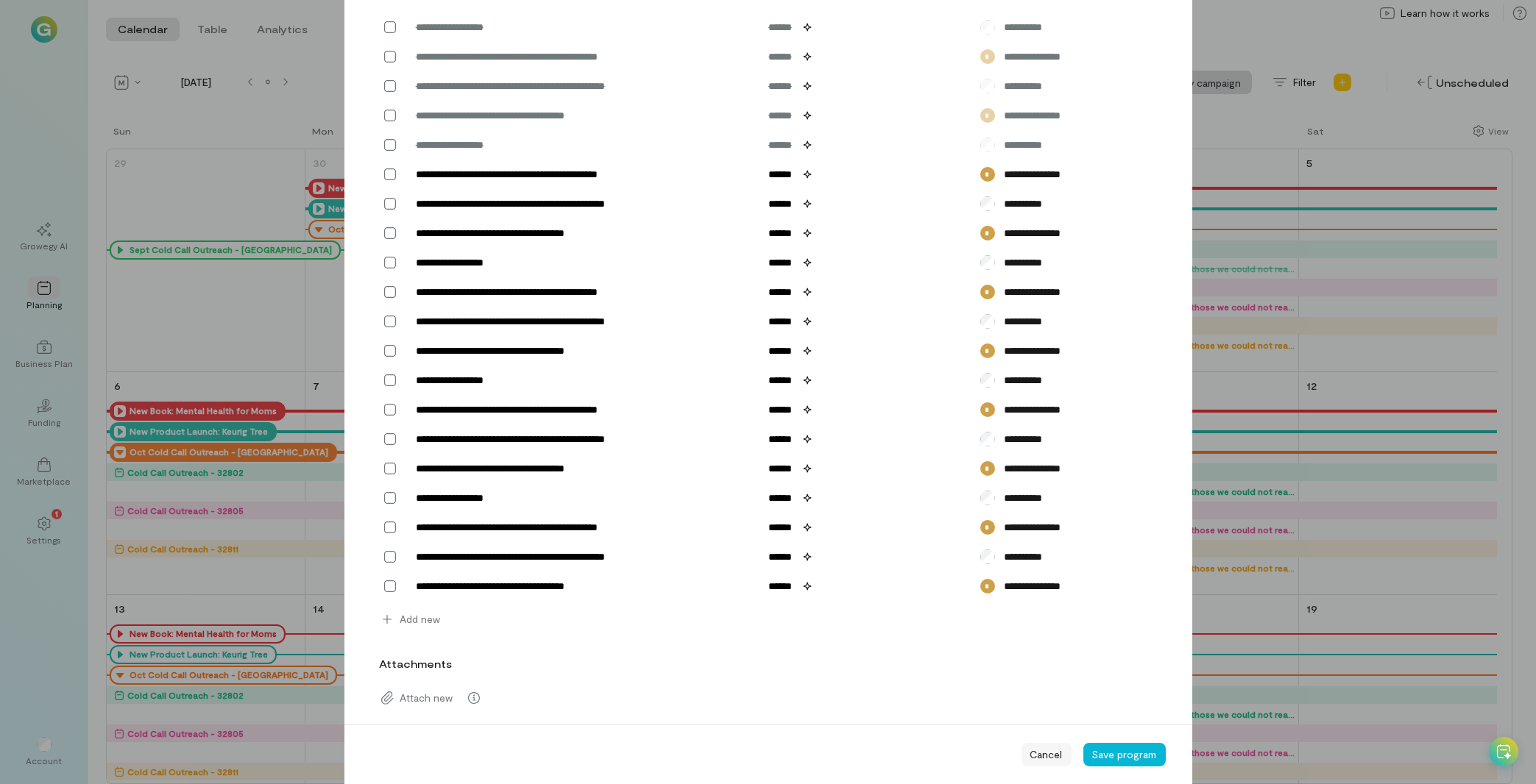
click at [1041, 752] on span "Cancel" at bounding box center [1047, 754] width 32 height 14
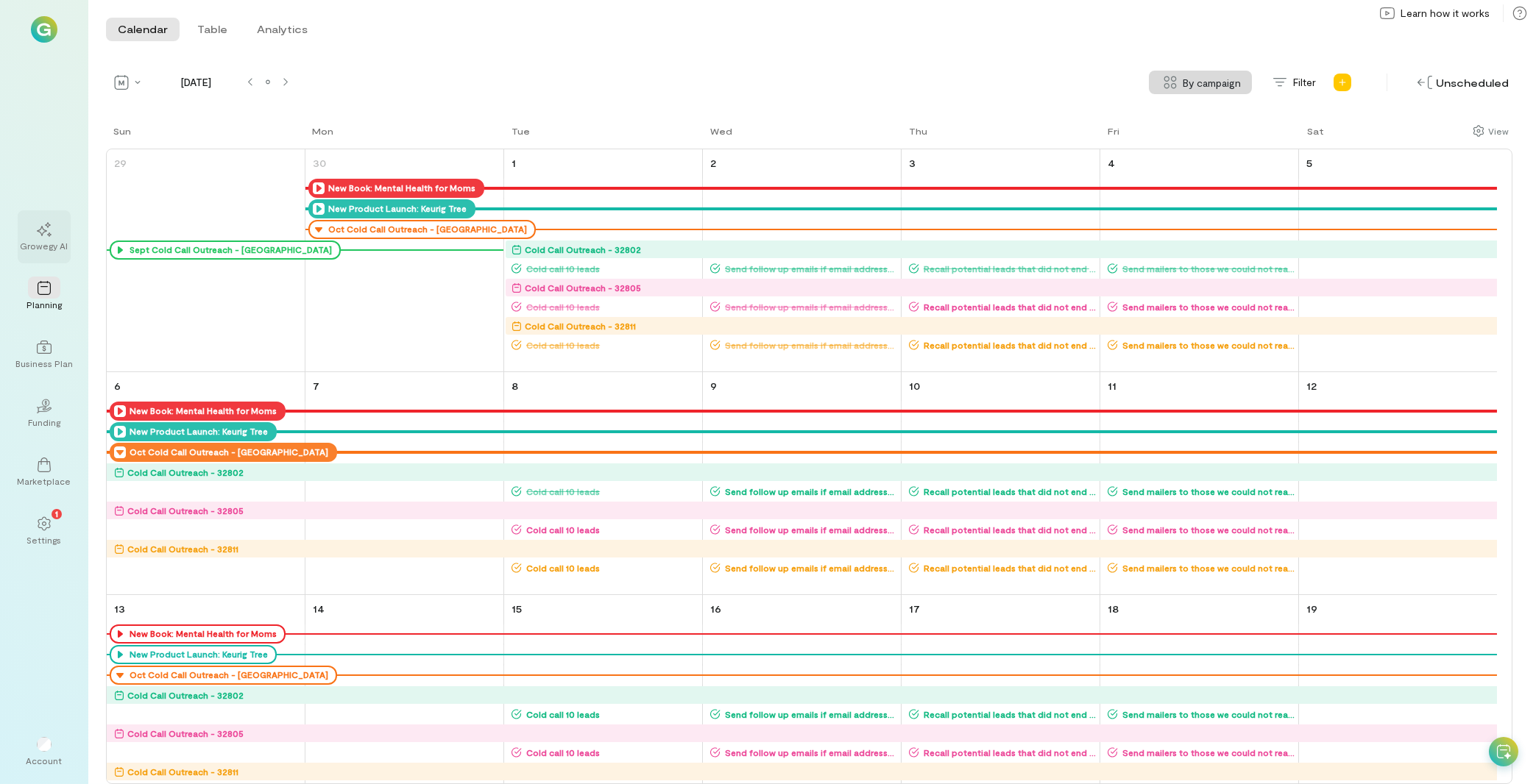
click at [31, 249] on div "Growegy AI" at bounding box center [45, 246] width 48 height 12
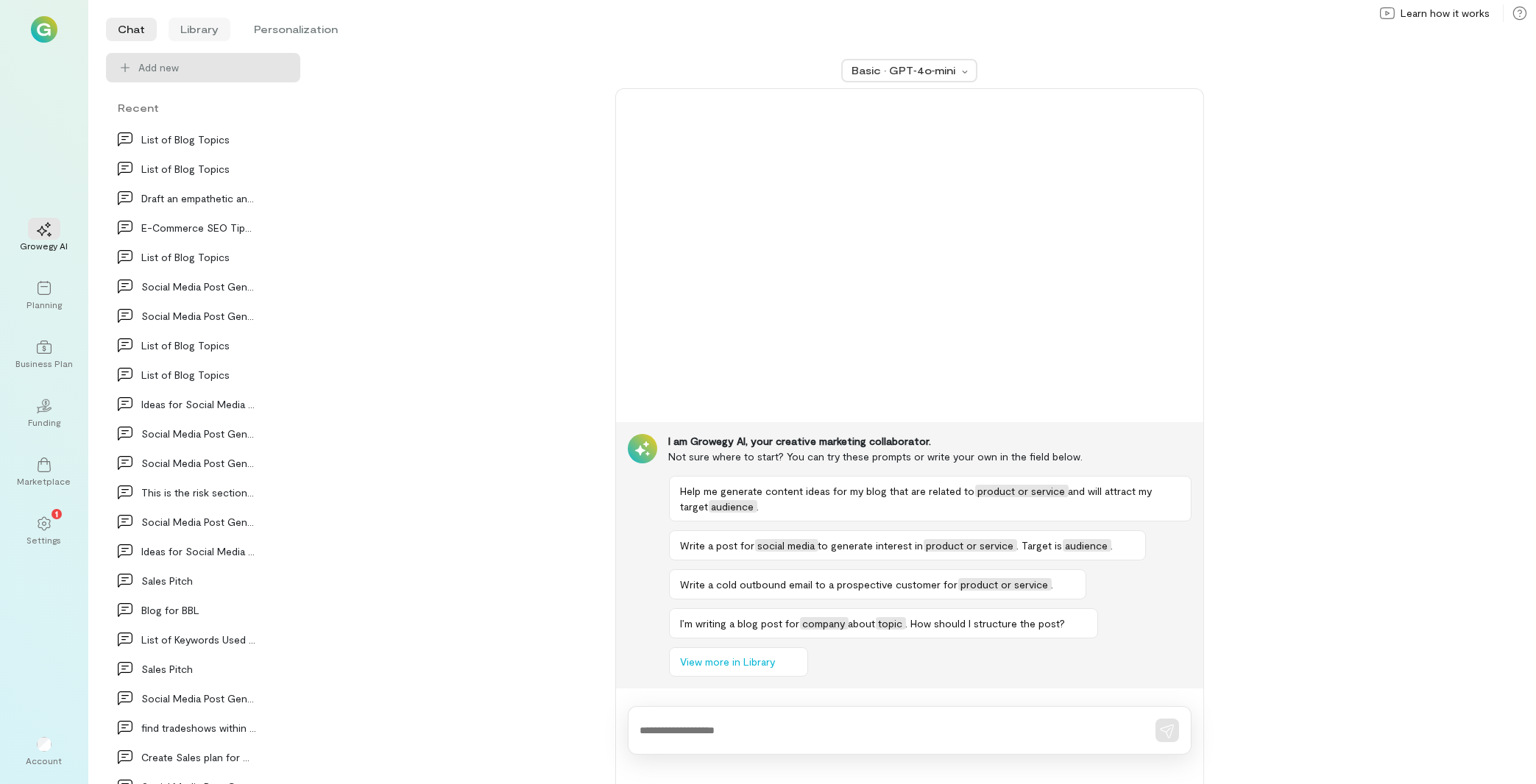
click at [204, 21] on li "Library" at bounding box center [199, 29] width 62 height 23
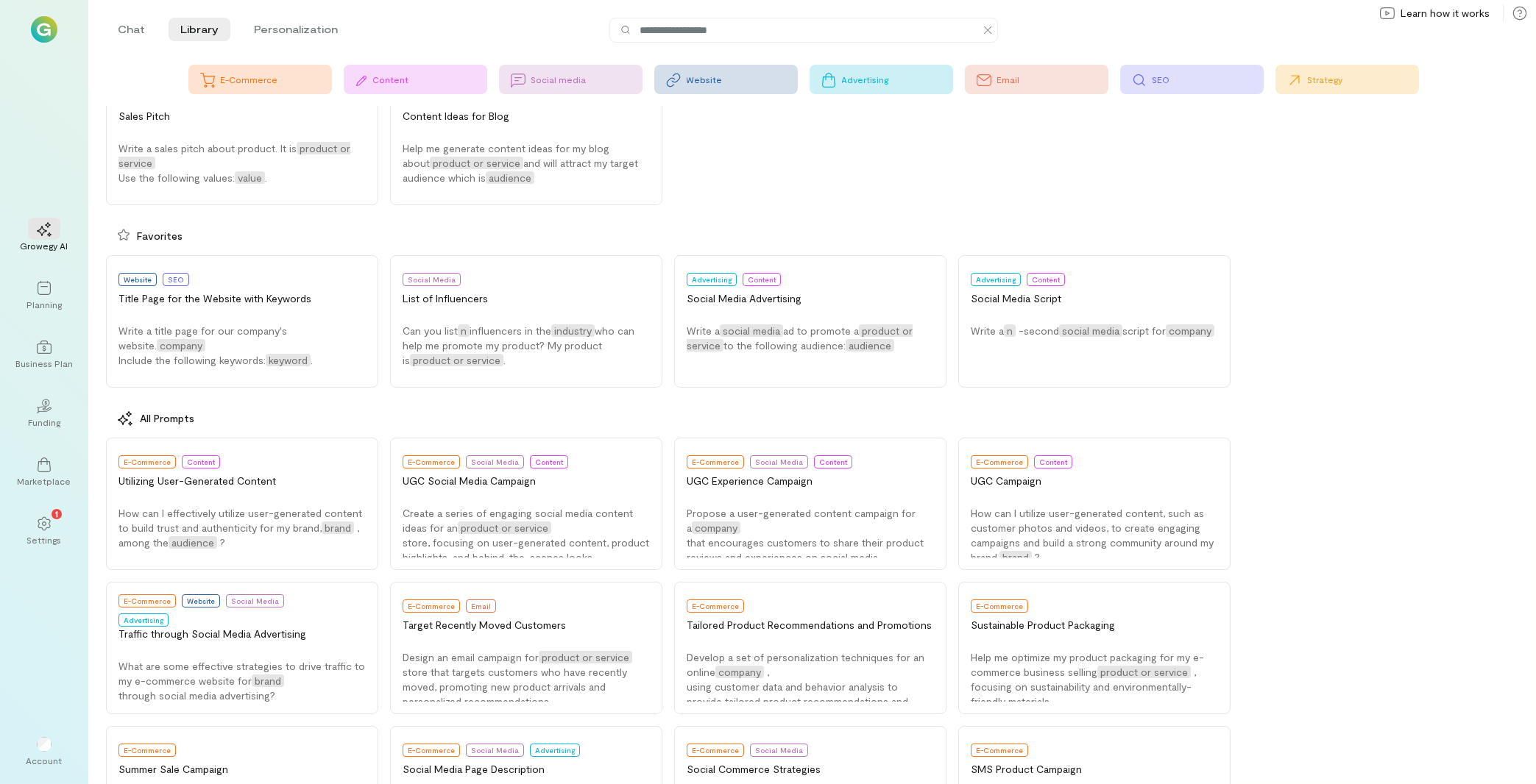
scroll to position [236, 0]
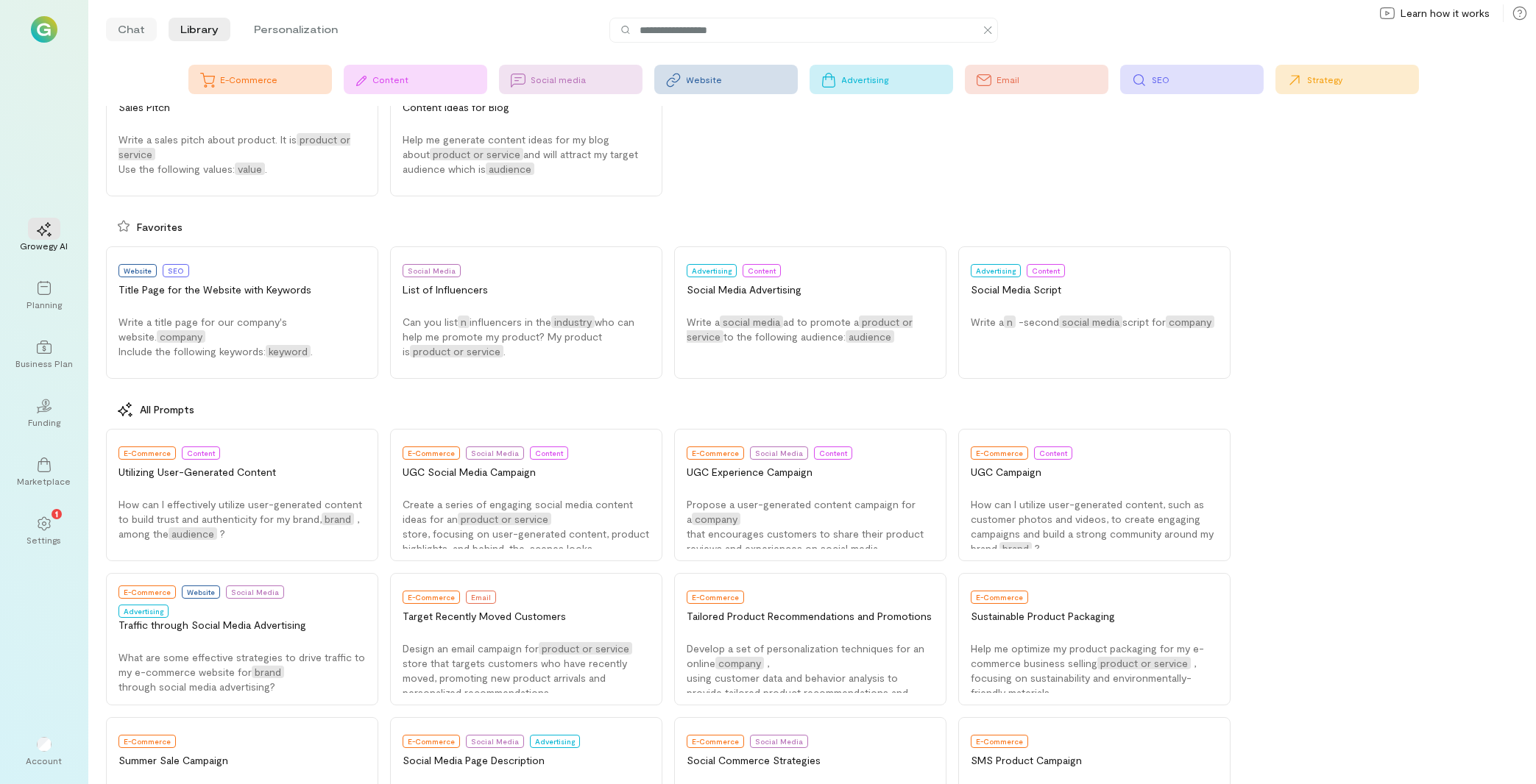
click at [140, 30] on li "Chat" at bounding box center [130, 29] width 50 height 23
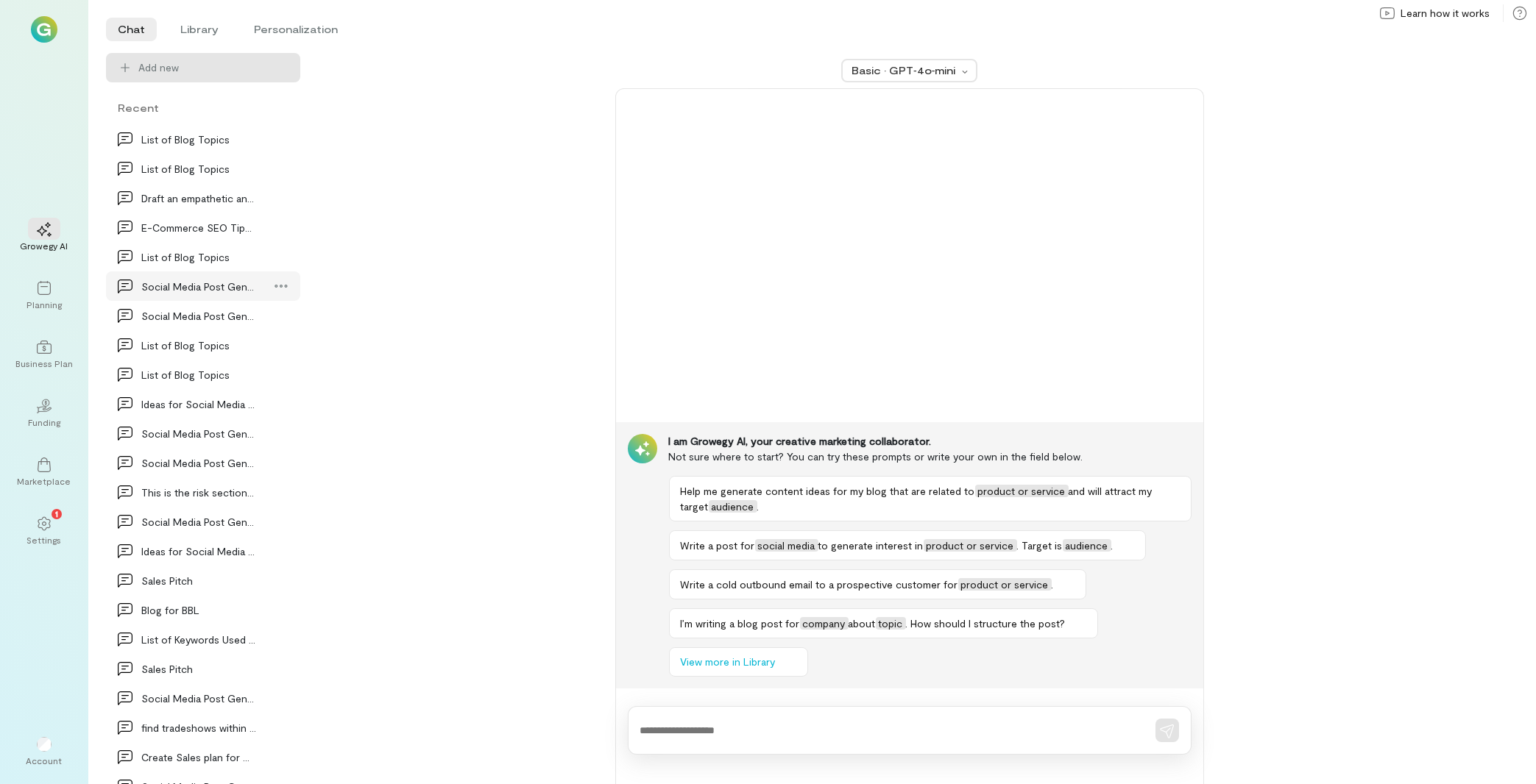
click at [197, 286] on div "Social Media Post Generation" at bounding box center [199, 286] width 114 height 15
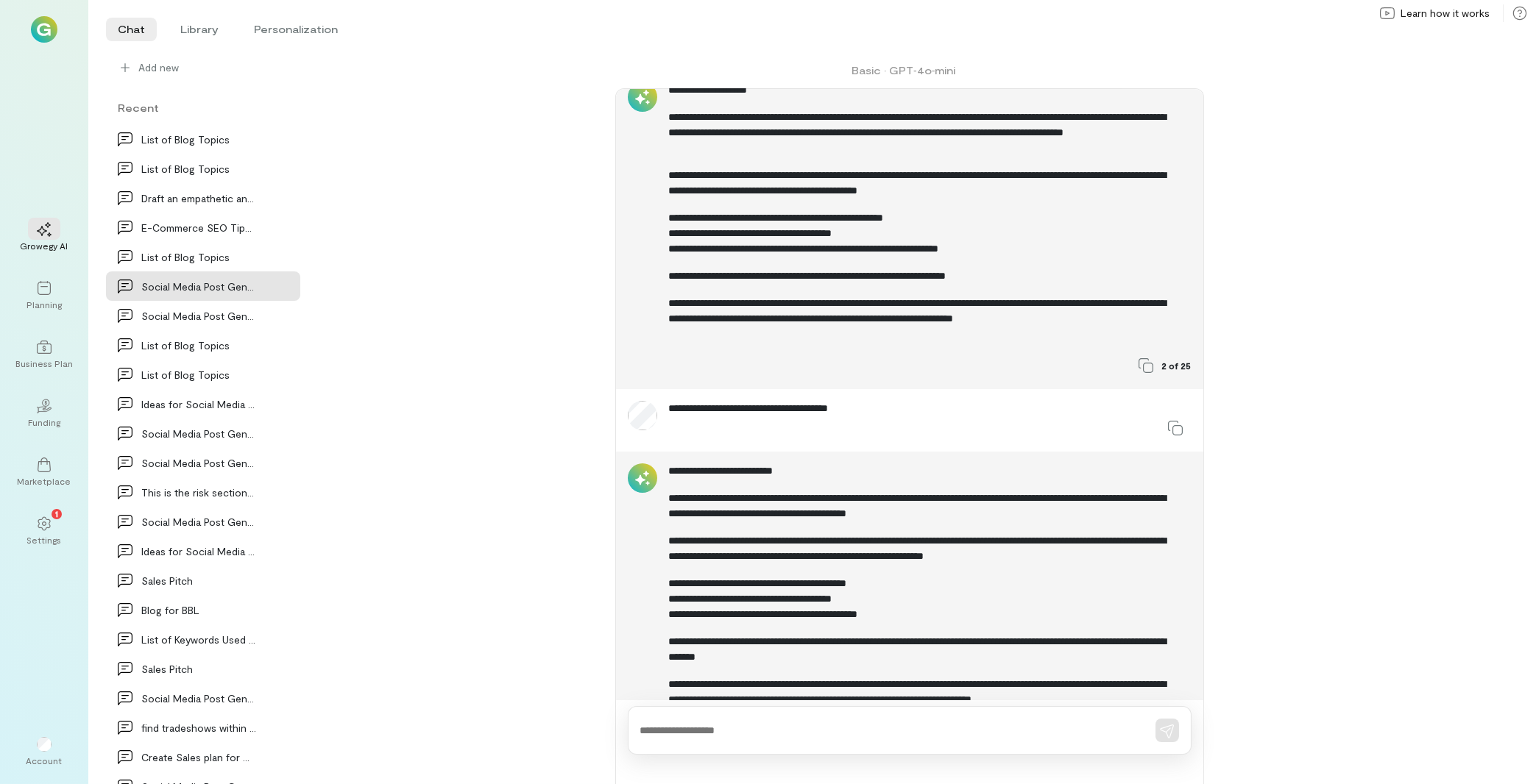
scroll to position [543, 0]
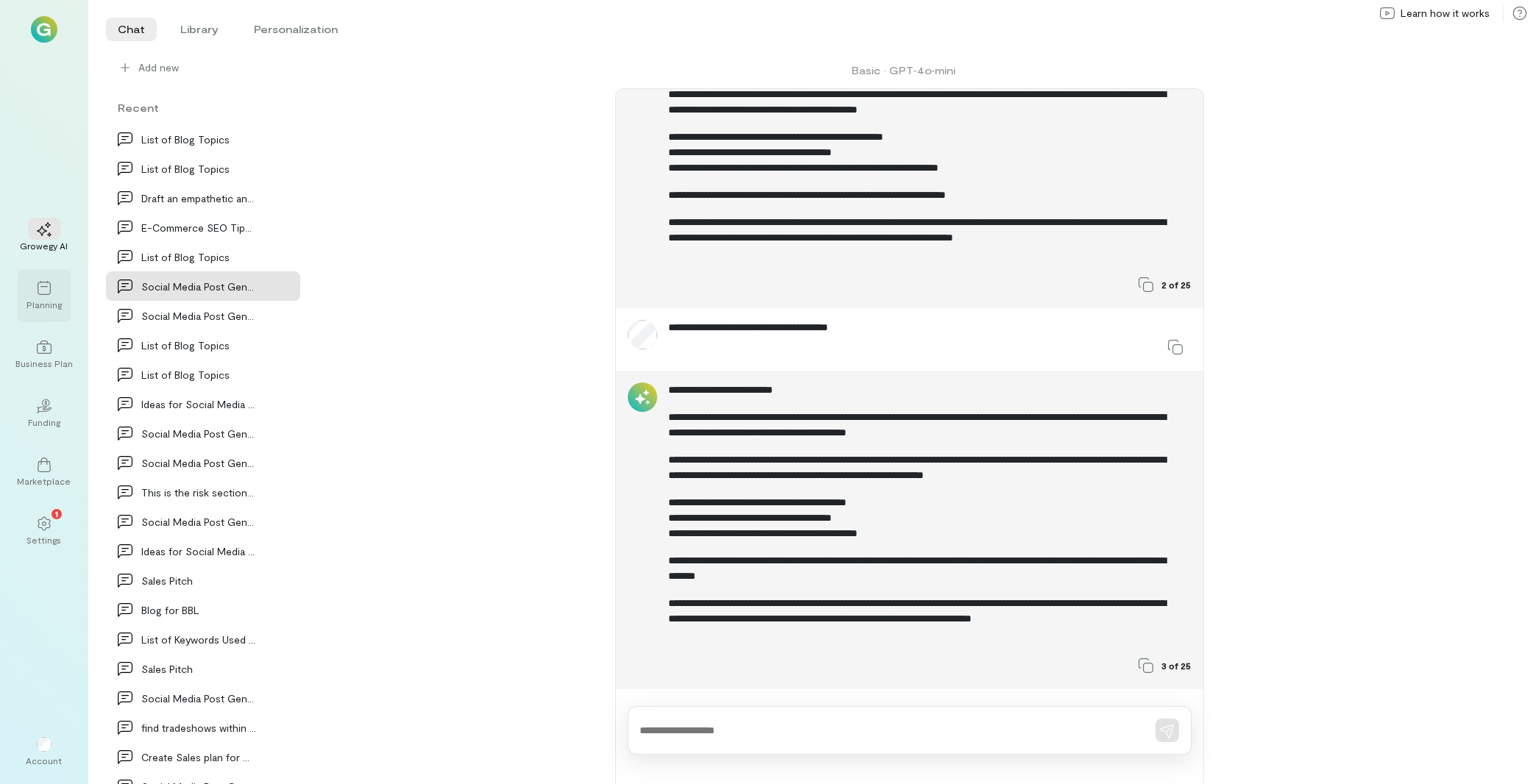
click at [38, 275] on div "Planning" at bounding box center [44, 296] width 53 height 53
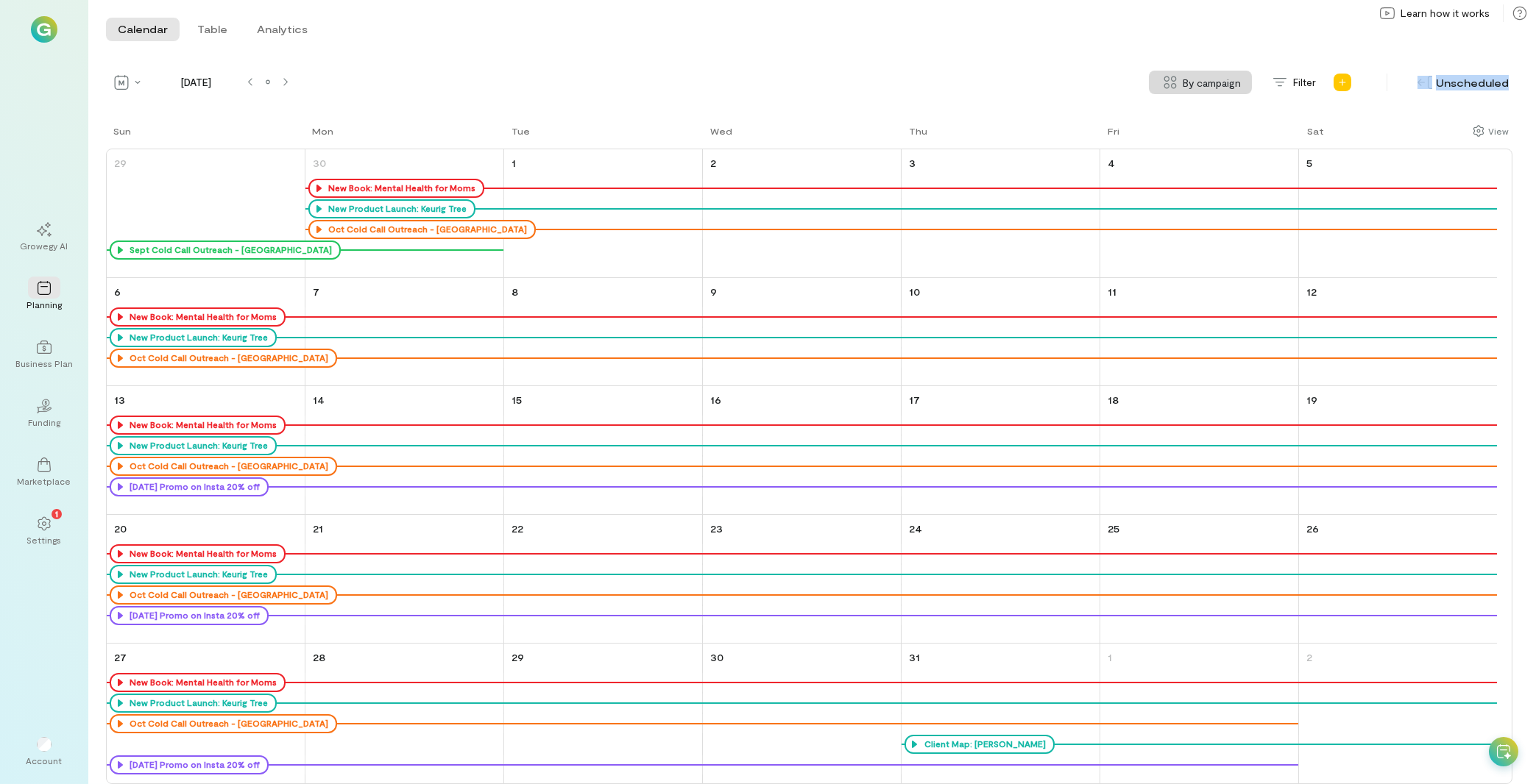
drag, startPoint x: 923, startPoint y: 10, endPoint x: 2128, endPoint y: 102, distance: 1208.5
click at [1536, 59] on div "Calendar Table Analytics Calendar Table Analytics" at bounding box center [812, 30] width 1448 height 59
